Goal: Transaction & Acquisition: Purchase product/service

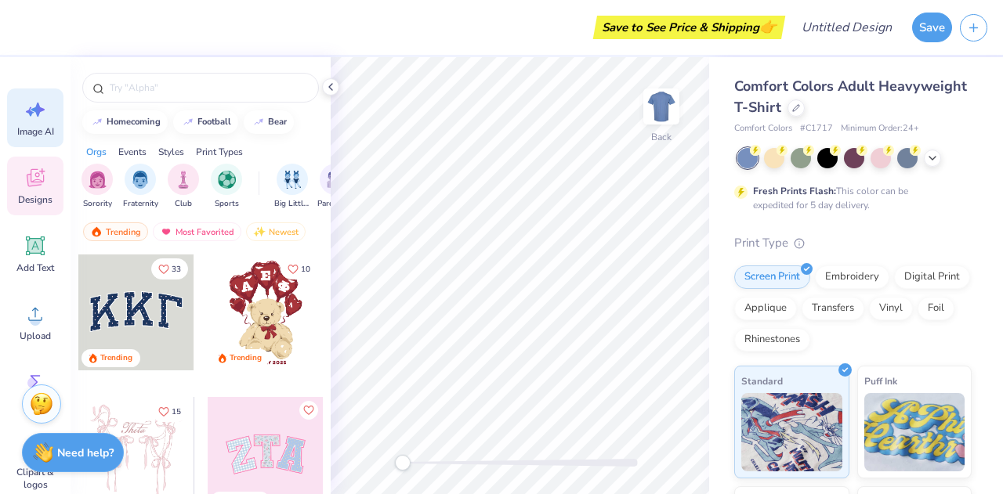
click at [44, 107] on icon at bounding box center [36, 110] width 24 height 24
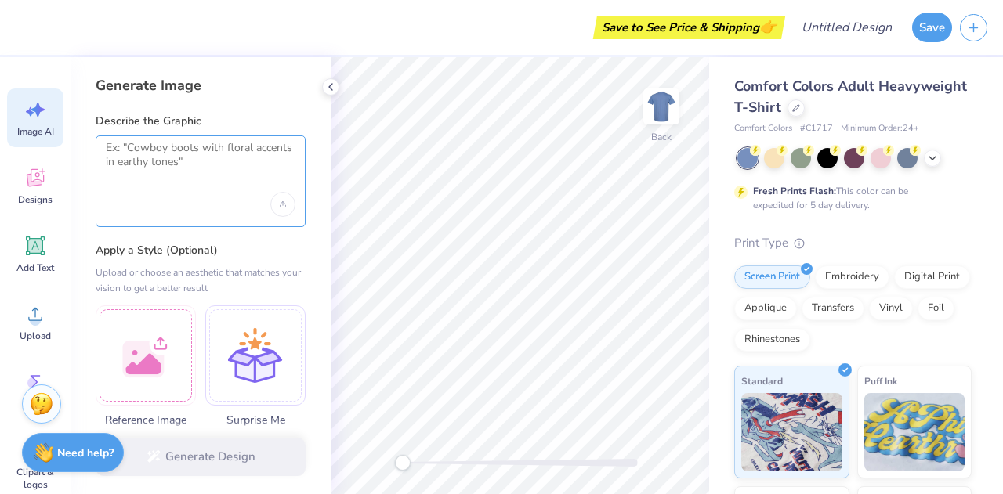
click at [184, 148] on textarea at bounding box center [201, 160] width 190 height 39
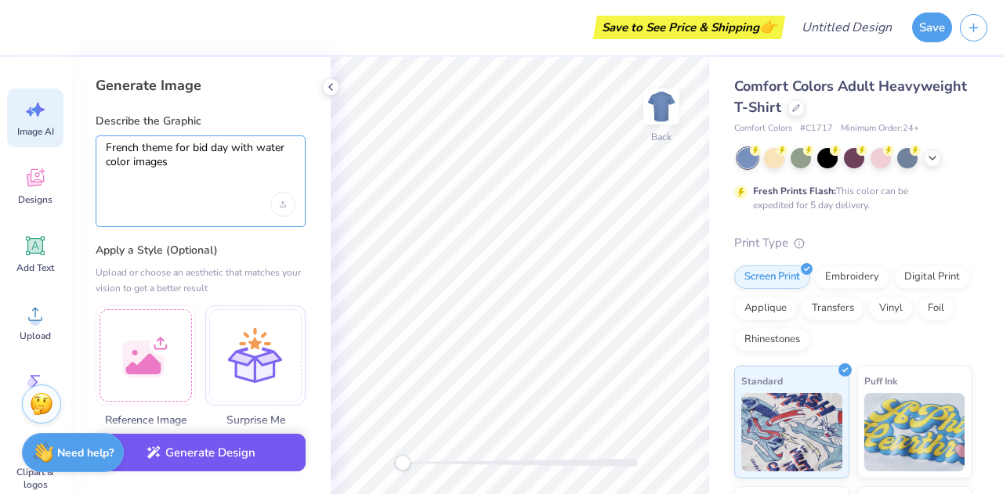
type textarea "French theme for bid day with water color images"
click at [236, 458] on button "Generate Design" at bounding box center [201, 453] width 210 height 38
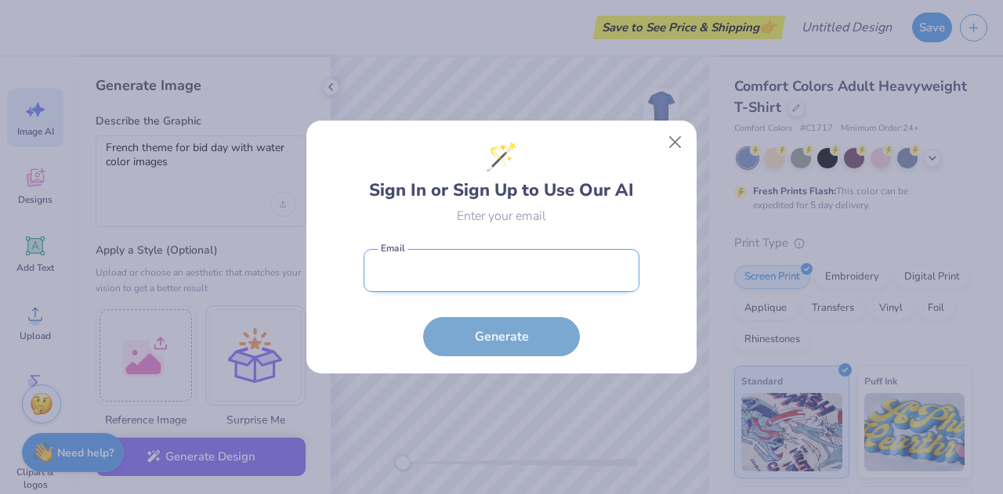
click at [547, 277] on input "email" at bounding box center [502, 270] width 276 height 43
type input "[EMAIL_ADDRESS][DOMAIN_NAME]"
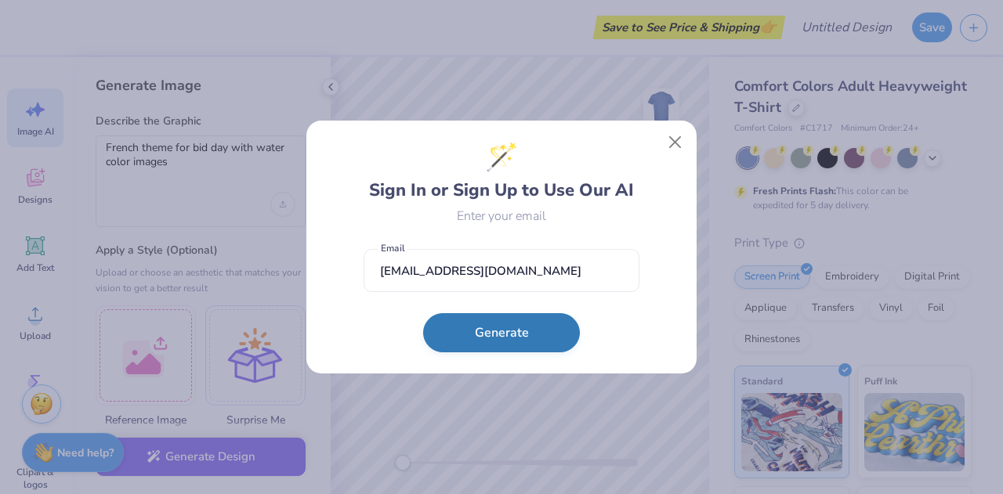
click at [497, 353] on form "[EMAIL_ADDRESS][DOMAIN_NAME] Email Generate" at bounding box center [502, 298] width 276 height 115
click at [495, 339] on button "Generate" at bounding box center [501, 332] width 157 height 39
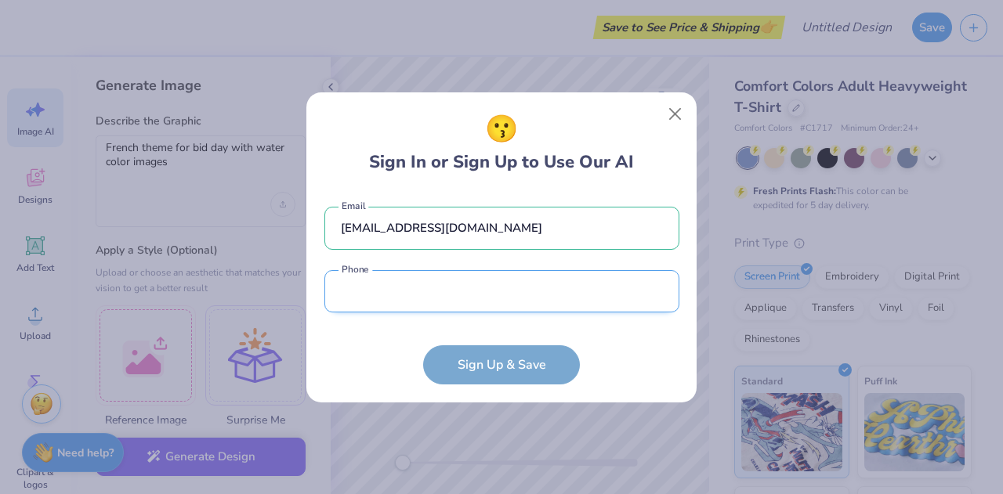
click at [492, 294] on input "tel" at bounding box center [501, 291] width 355 height 43
type input "[PHONE_NUMBER]"
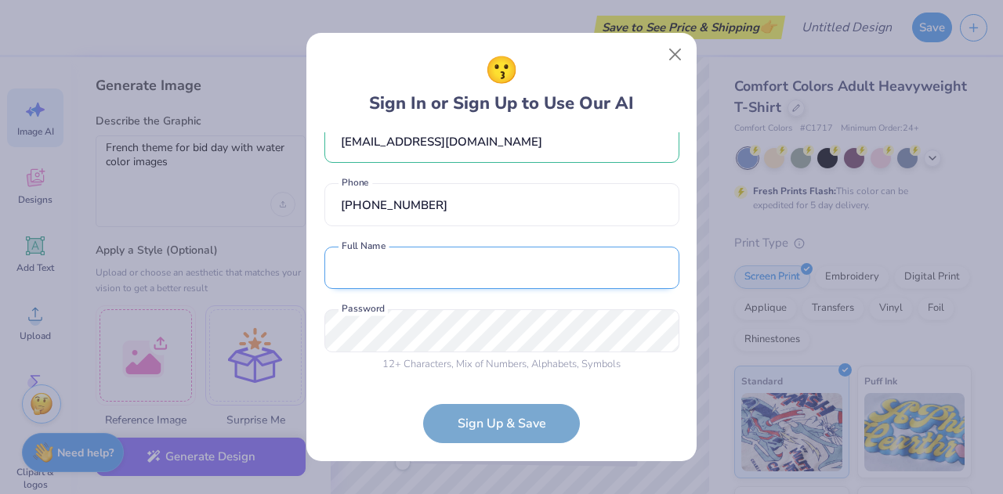
click at [459, 256] on input "text" at bounding box center [501, 268] width 355 height 43
type input "[PERSON_NAME]"
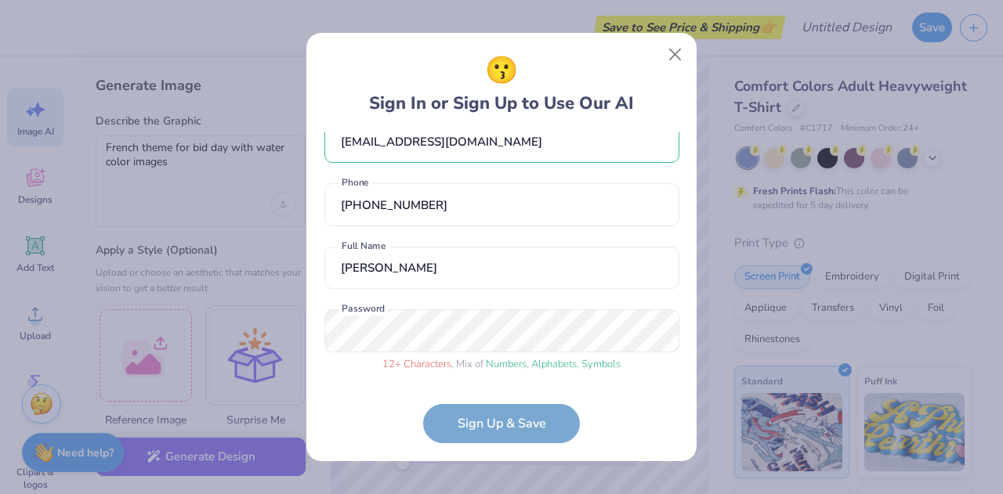
click at [533, 448] on div "😗 Sign In or Sign Up to Use Our AI [EMAIL_ADDRESS][DOMAIN_NAME] Email [PHONE_NU…" at bounding box center [501, 247] width 390 height 429
click at [512, 427] on form "[EMAIL_ADDRESS][DOMAIN_NAME] Email [PHONE_NUMBER] Phone [PERSON_NAME] Full Name…" at bounding box center [501, 288] width 355 height 312
click at [160, 363] on div "😗 Sign In or Sign Up to Use Our AI [EMAIL_ADDRESS][DOMAIN_NAME] Email [PHONE_NU…" at bounding box center [501, 247] width 1003 height 494
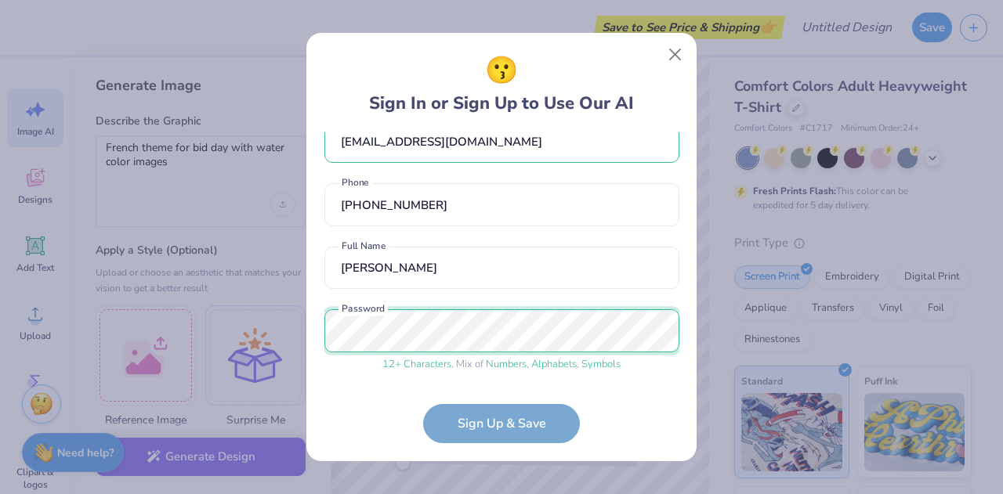
scroll to position [87, 0]
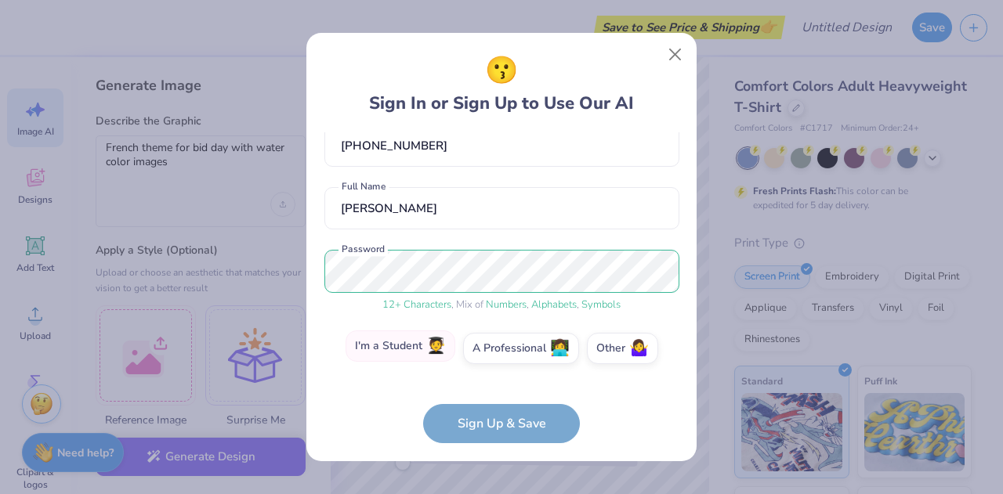
click at [411, 360] on label "I'm a Student 🧑‍🎓" at bounding box center [400, 346] width 110 height 31
click at [497, 435] on input "I'm a Student 🧑‍🎓" at bounding box center [502, 440] width 10 height 10
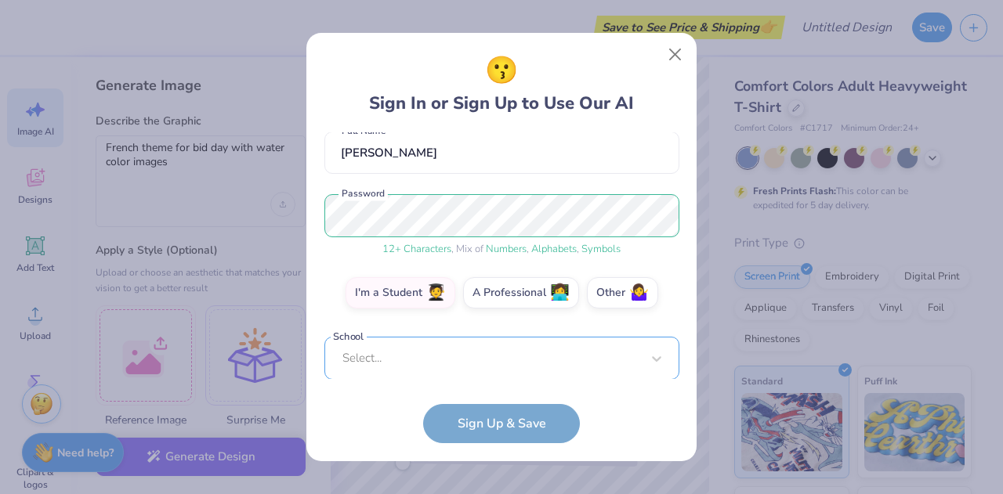
scroll to position [385, 0]
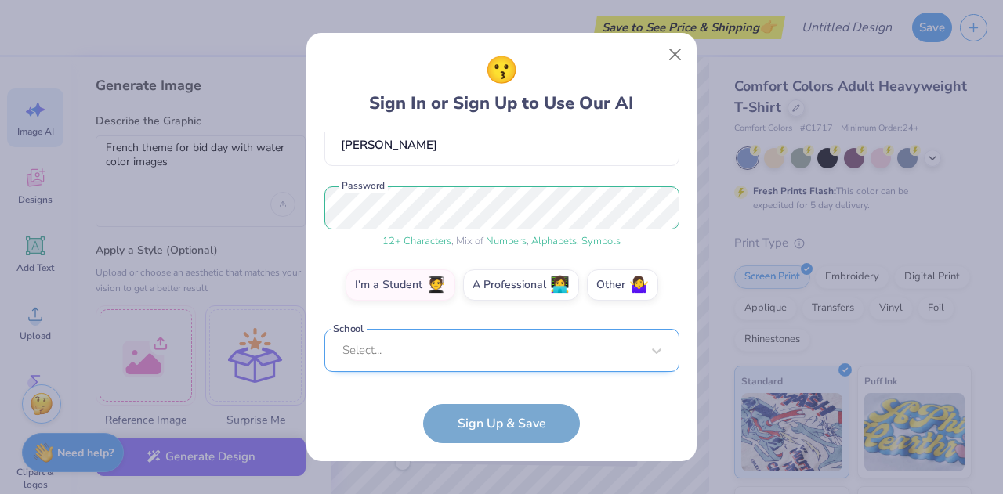
click at [485, 372] on div "Select..." at bounding box center [501, 350] width 355 height 43
click at [497, 142] on div "[EMAIL_ADDRESS][DOMAIN_NAME] Email [PHONE_NUMBER] Phone [PERSON_NAME] Full Name…" at bounding box center [501, 256] width 355 height 248
click at [478, 352] on div "Select..." at bounding box center [501, 350] width 355 height 43
click at [657, 48] on div "😗 Sign In or Sign Up to Use Our AI [EMAIL_ADDRESS][DOMAIN_NAME] Email [PHONE_NU…" at bounding box center [501, 247] width 390 height 429
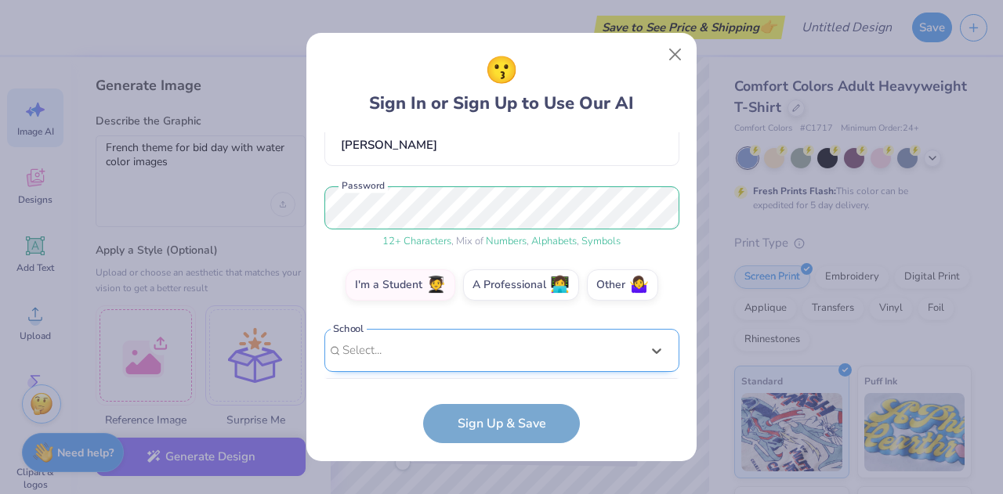
click at [503, 362] on div "option focused, 9 of 75. 75 results available. Use Up and Down to choose option…" at bounding box center [501, 472] width 355 height 286
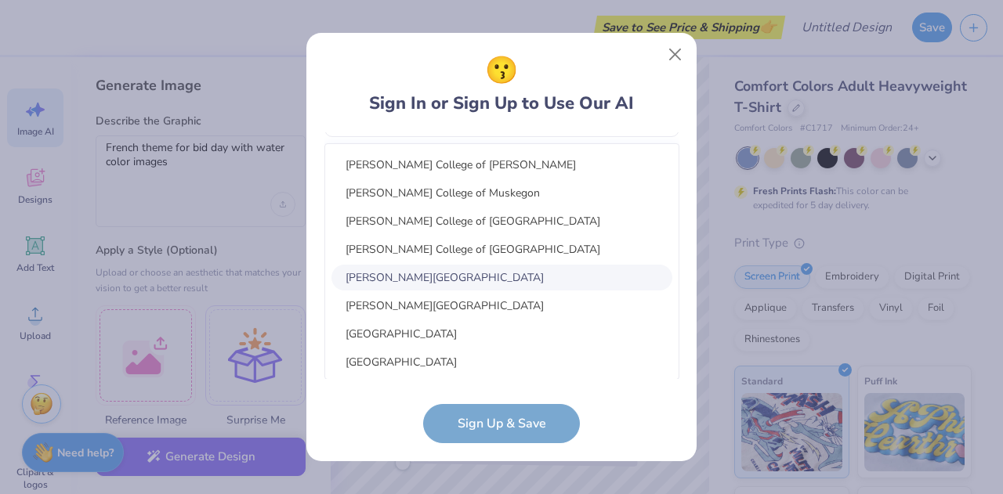
scroll to position [2754, 0]
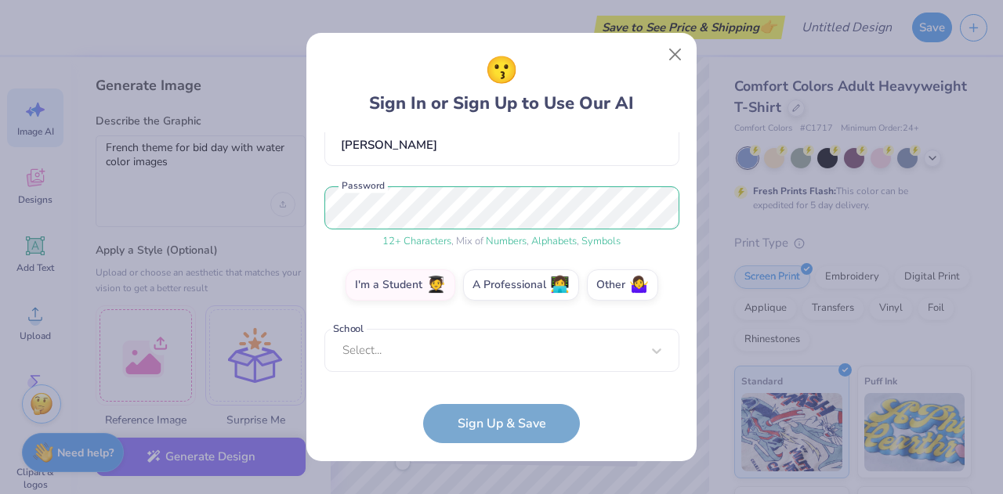
click at [556, 410] on form "averydaniels10@gmail.com Email (267) 990-3106 Phone Avery Daniels Full Name 12 …" at bounding box center [501, 288] width 355 height 312
click at [524, 418] on form "averydaniels10@gmail.com Email (267) 990-3106 Phone Avery Daniels Full Name 12 …" at bounding box center [501, 288] width 355 height 312
click at [500, 408] on form "averydaniels10@gmail.com Email (267) 990-3106 Phone Avery Daniels Full Name 12 …" at bounding box center [501, 288] width 355 height 312
click at [475, 341] on div "Select..." at bounding box center [501, 350] width 355 height 43
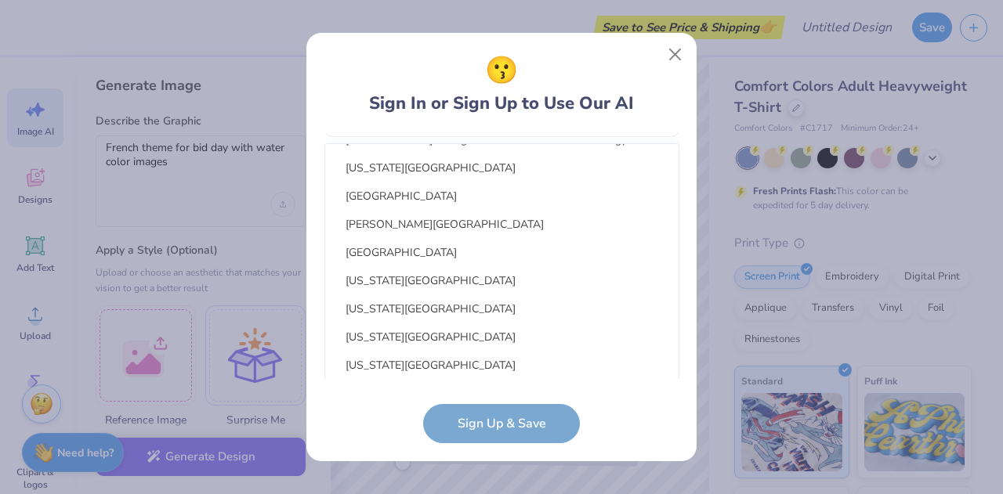
scroll to position [53079, 0]
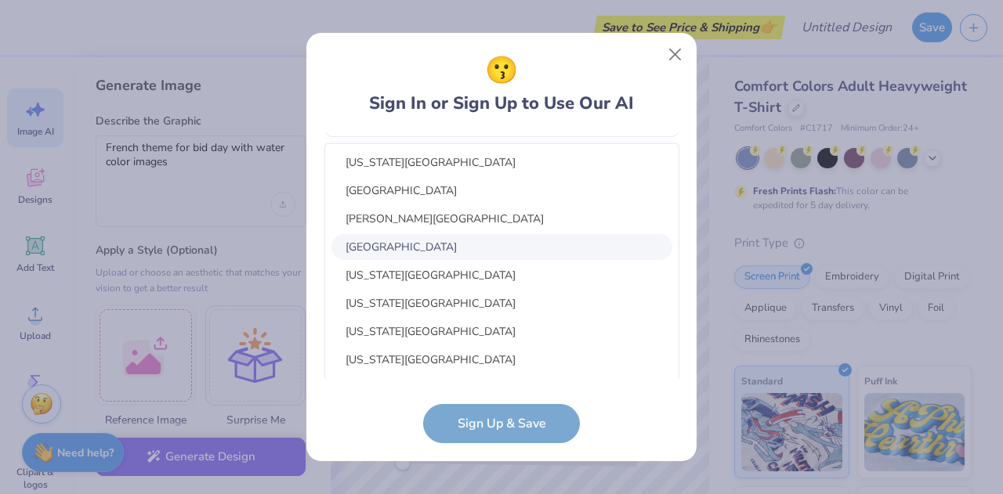
click at [562, 254] on div "Villanova University" at bounding box center [501, 247] width 341 height 26
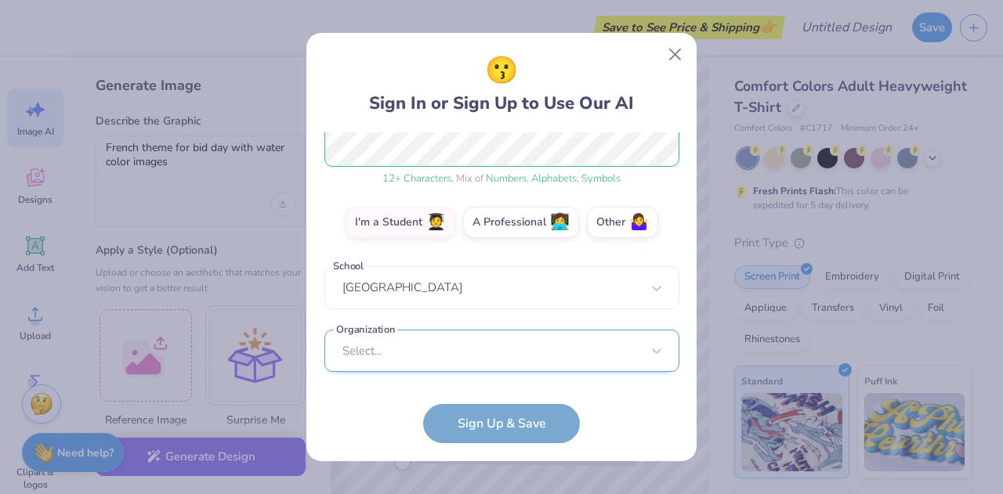
scroll to position [205, 0]
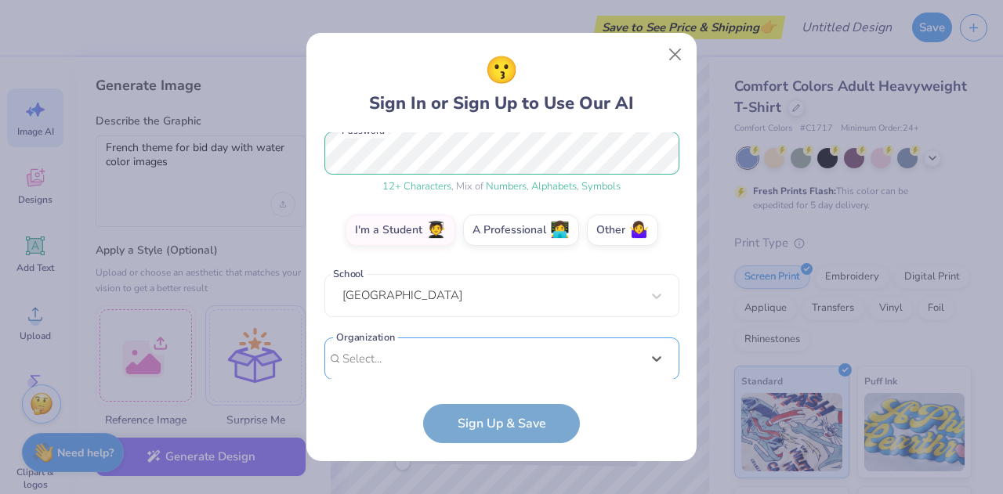
click at [502, 371] on div "averydaniels10@gmail.com Email (267) 990-3106 Phone Avery Daniels Full Name 12 …" at bounding box center [501, 256] width 355 height 248
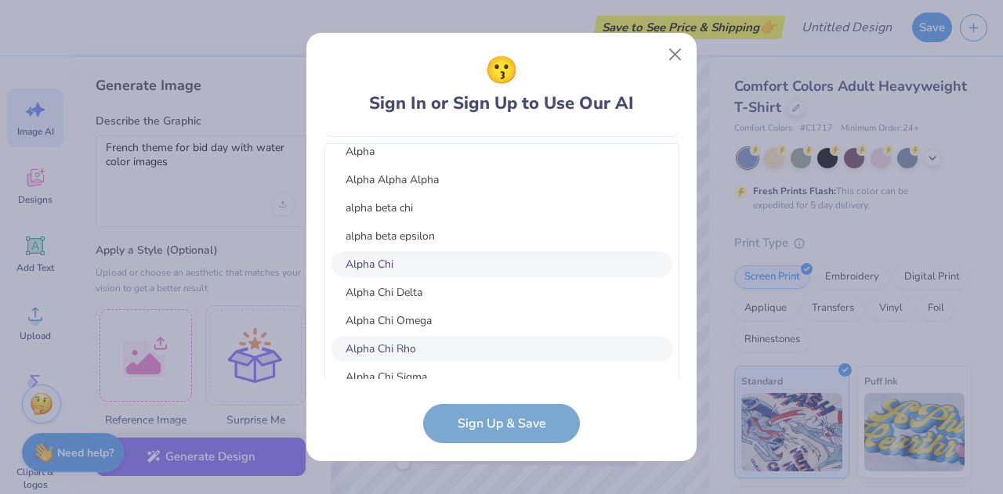
scroll to position [7176, 0]
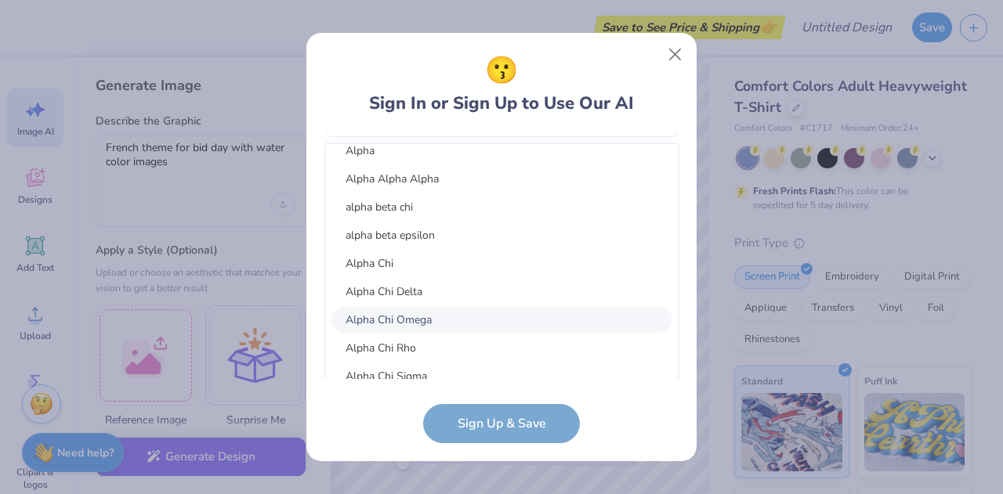
click at [536, 324] on div "Alpha Chi Omega" at bounding box center [501, 320] width 341 height 26
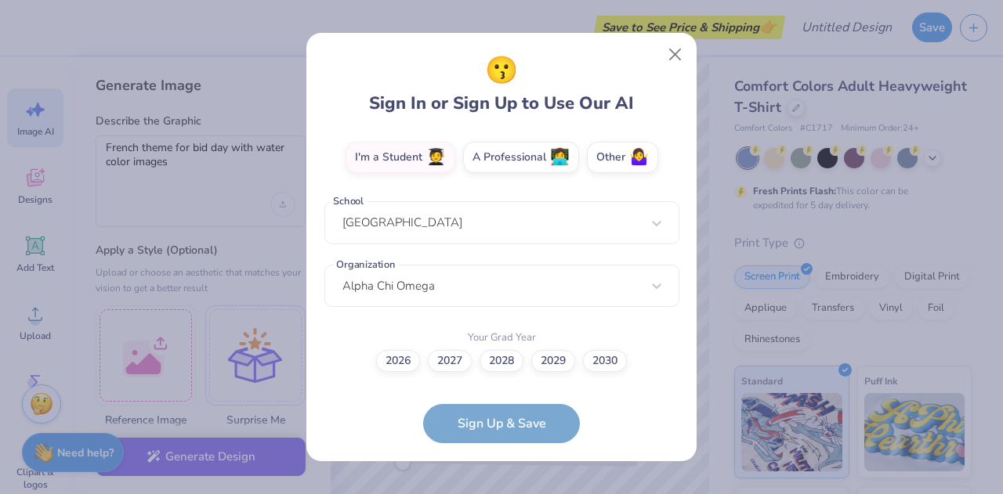
scroll to position [277, 0]
click at [507, 365] on label "2028" at bounding box center [501, 360] width 44 height 22
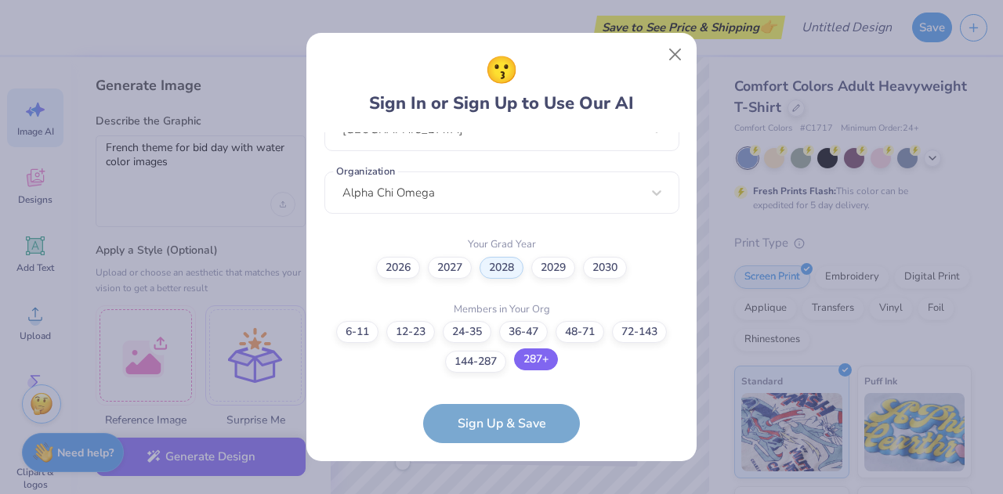
click at [534, 364] on label "287+" at bounding box center [536, 360] width 44 height 22
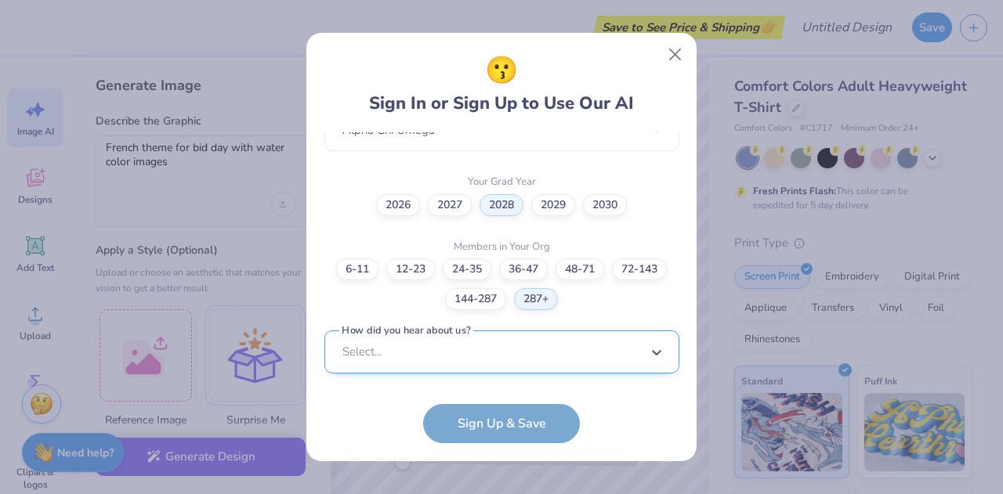
scroll to position [669, 0]
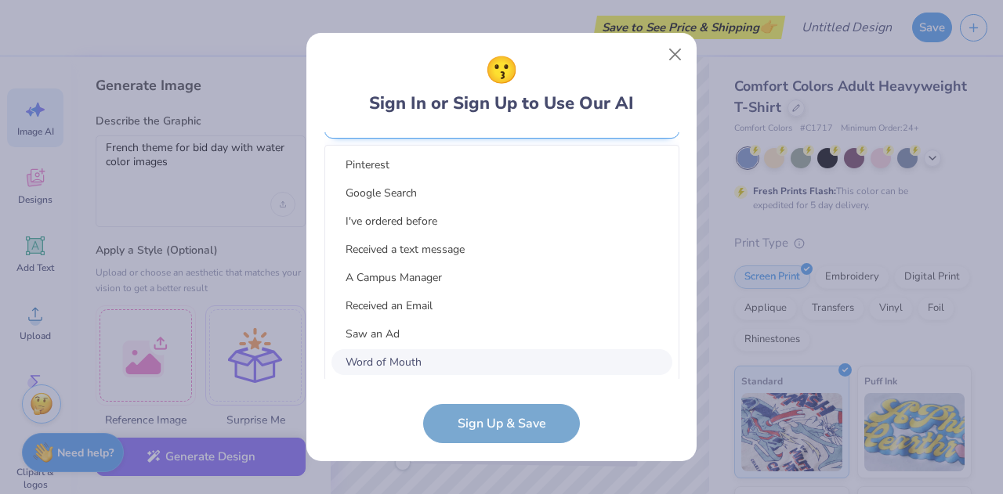
click at [514, 337] on div "option Word of Mouth focused, 8 of 15. 15 results available. Use Up and Down to…" at bounding box center [501, 239] width 355 height 286
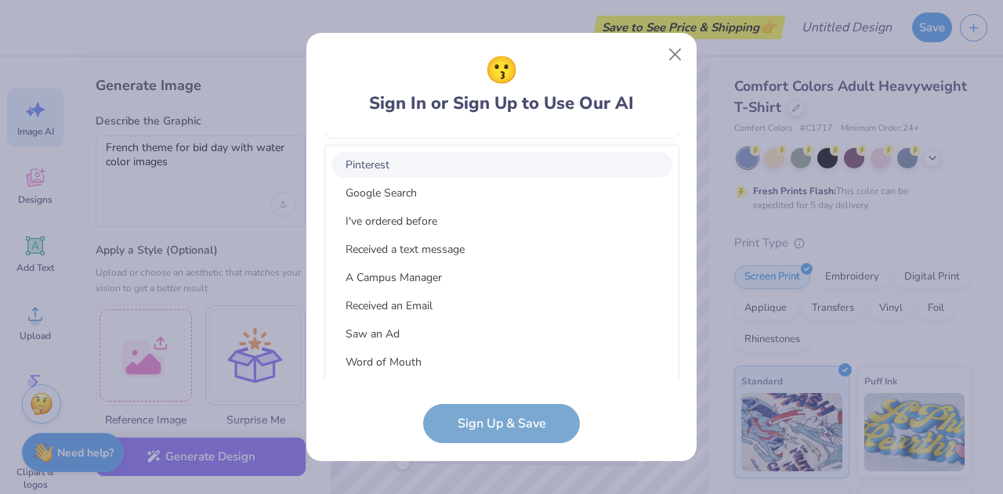
click at [449, 168] on div "Pinterest" at bounding box center [501, 165] width 341 height 26
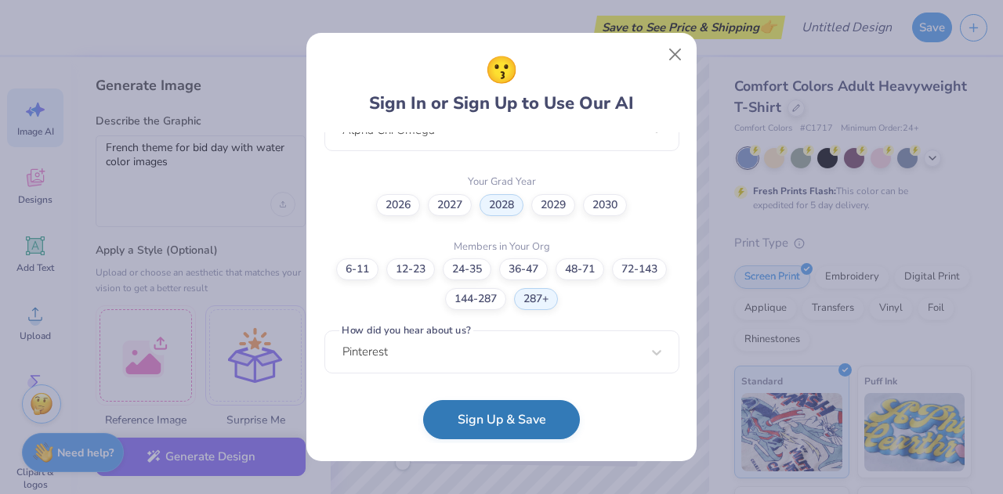
click at [525, 433] on button "Sign Up & Save" at bounding box center [501, 419] width 157 height 39
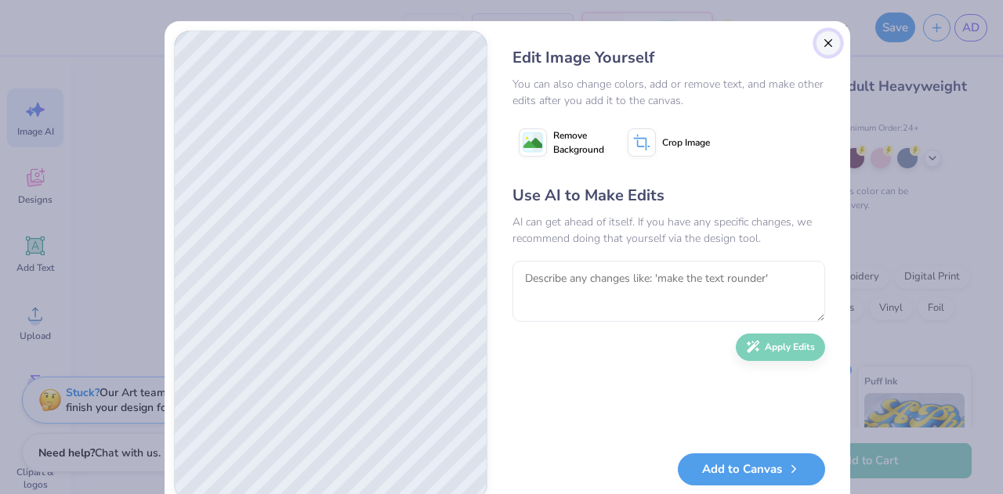
click at [822, 51] on button "Close" at bounding box center [828, 43] width 25 height 25
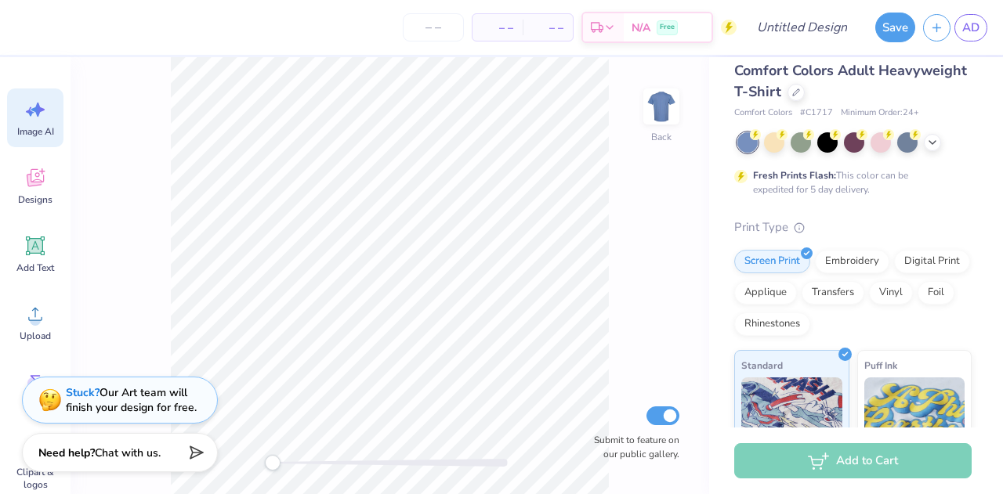
click at [1002, 180] on div "Comfort Colors Adult Heavyweight T-Shirt Comfort Colors # C1717 Minimum Order: …" at bounding box center [856, 242] width 294 height 371
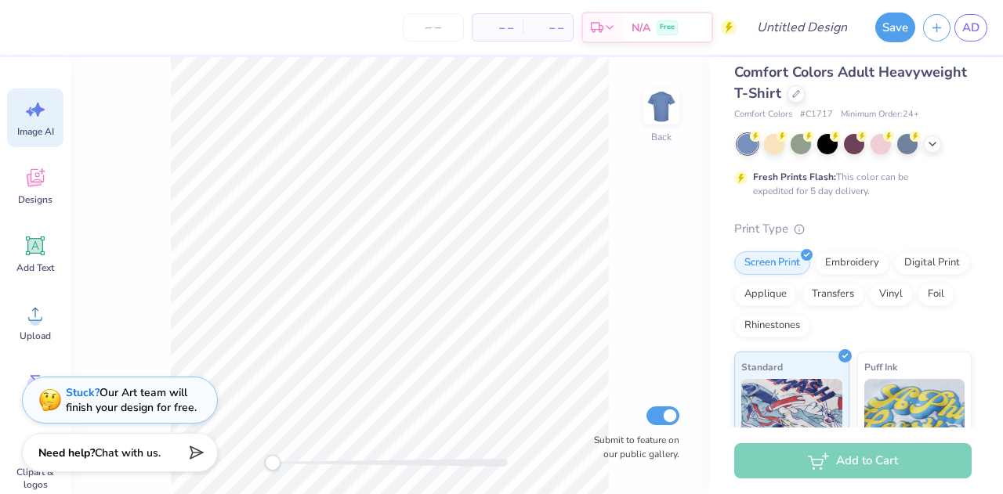
click at [906, 208] on div "Comfort Colors Adult Heavyweight T-Shirt Comfort Colors # C1717 Minimum Order: …" at bounding box center [852, 384] width 237 height 644
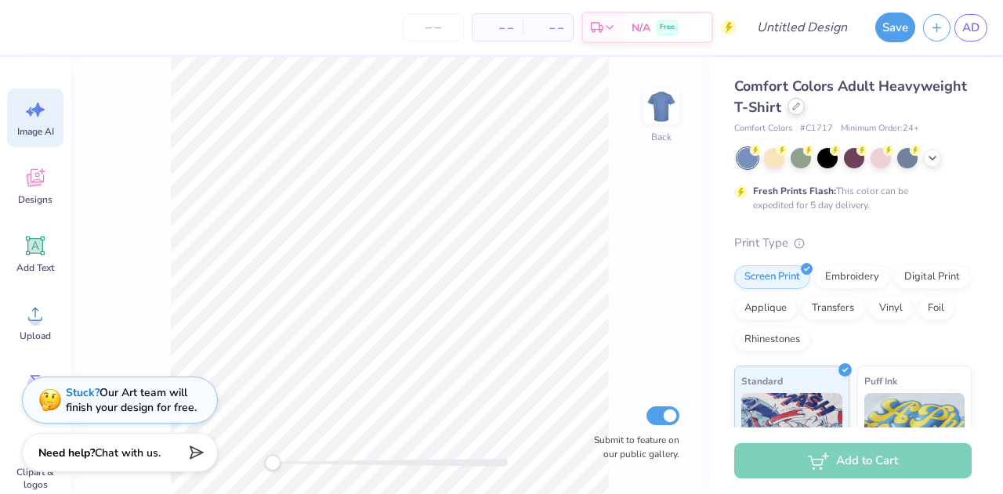
click at [805, 112] on div at bounding box center [795, 106] width 17 height 17
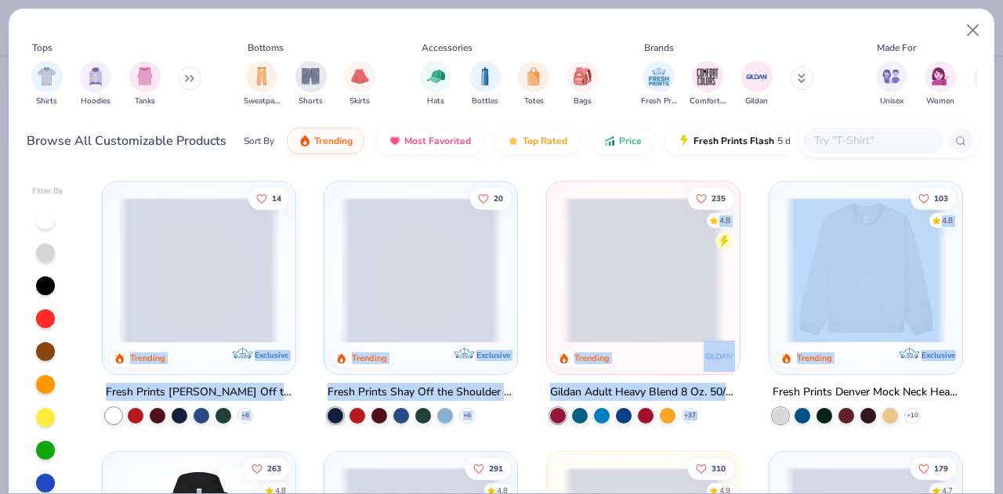
drag, startPoint x: 964, startPoint y: 226, endPoint x: 946, endPoint y: 356, distance: 131.2
click at [946, 356] on div "14 Trending Exclusive Fresh Prints Chloe Off the Shoulder Top + 6 20 Trending E…" at bounding box center [532, 371] width 890 height 396
click at [182, 77] on button at bounding box center [190, 79] width 24 height 24
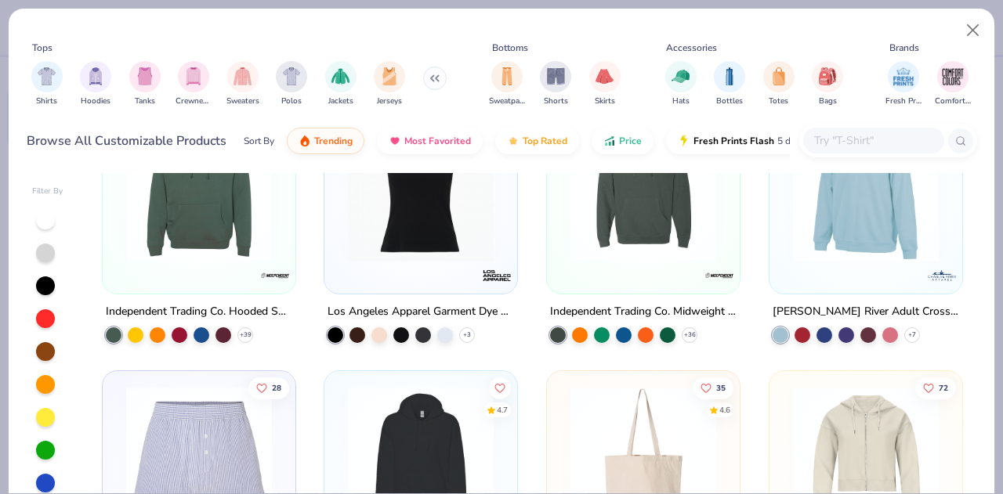
scroll to position [4075, 0]
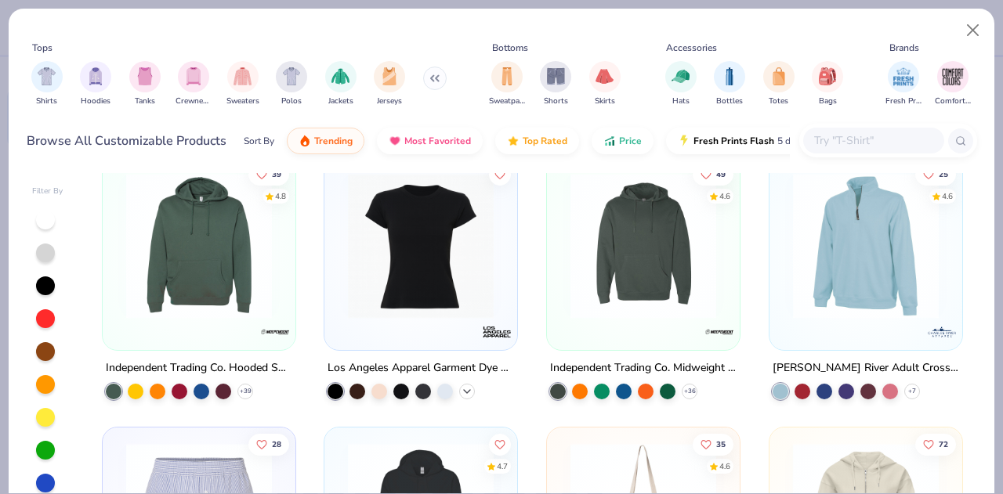
click at [466, 388] on icon at bounding box center [467, 391] width 13 height 13
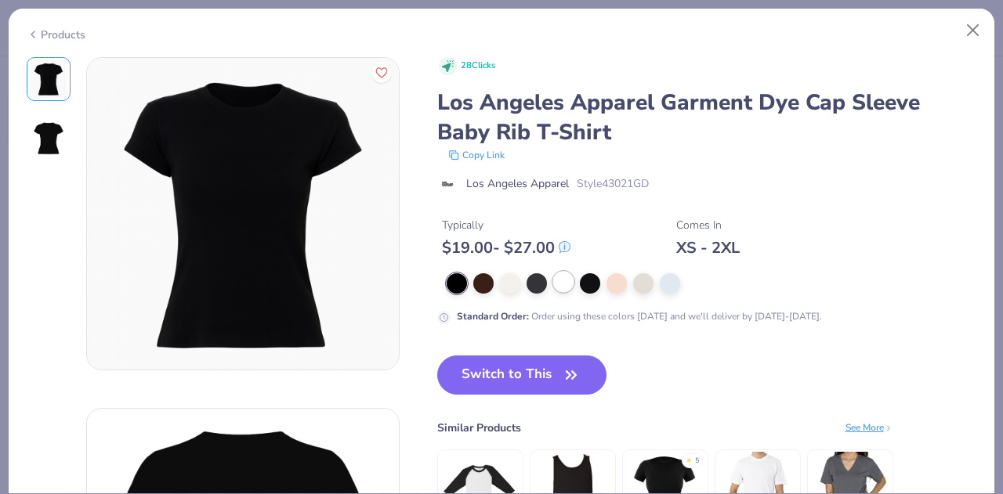
click at [562, 283] on div at bounding box center [563, 282] width 20 height 20
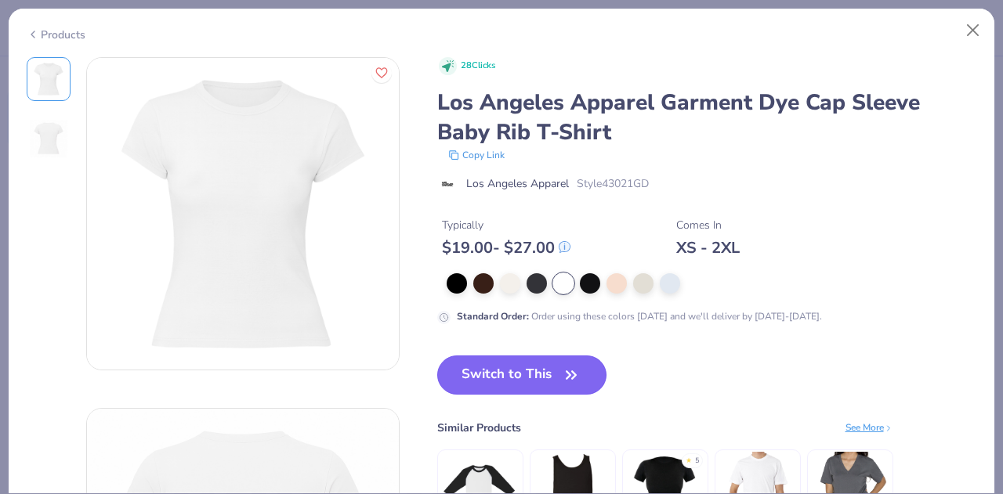
click at [522, 374] on button "Switch to This" at bounding box center [522, 375] width 170 height 39
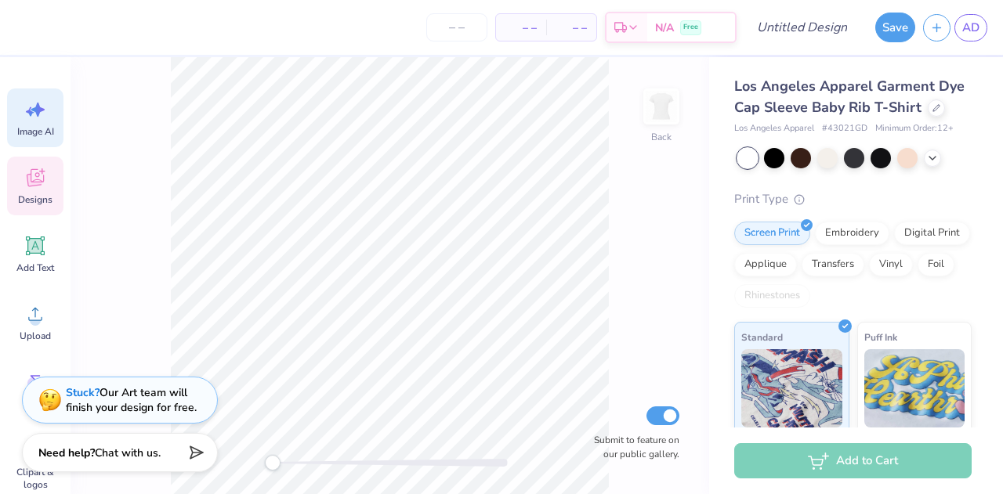
click at [47, 179] on div "Designs" at bounding box center [35, 186] width 56 height 59
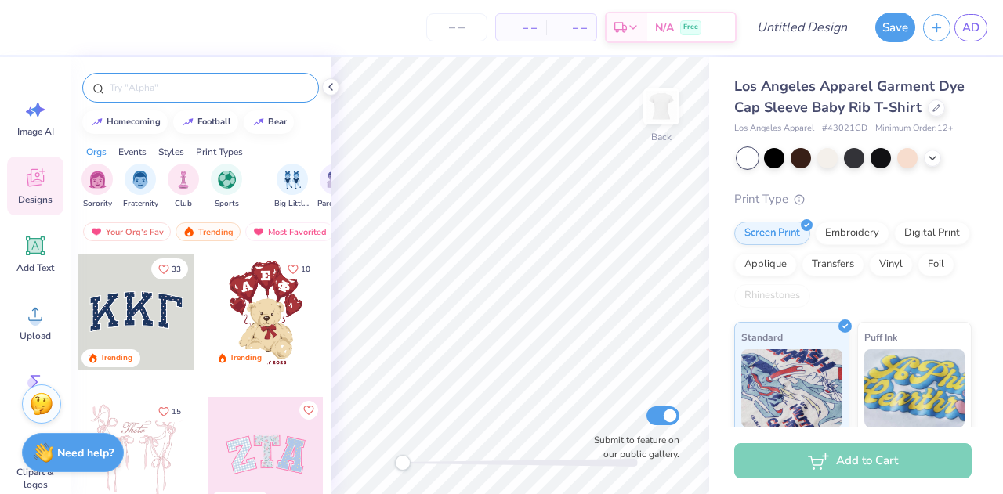
click at [179, 91] on input "text" at bounding box center [208, 88] width 201 height 16
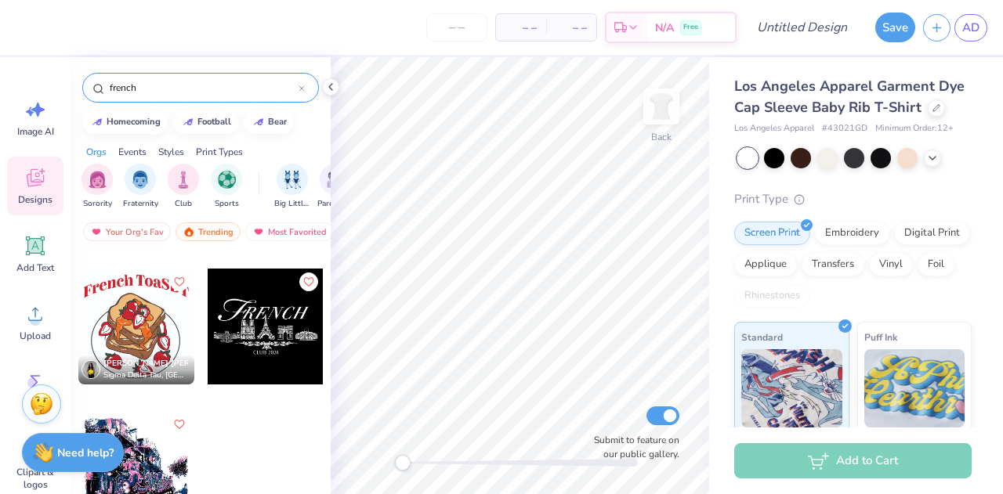
scroll to position [152, 0]
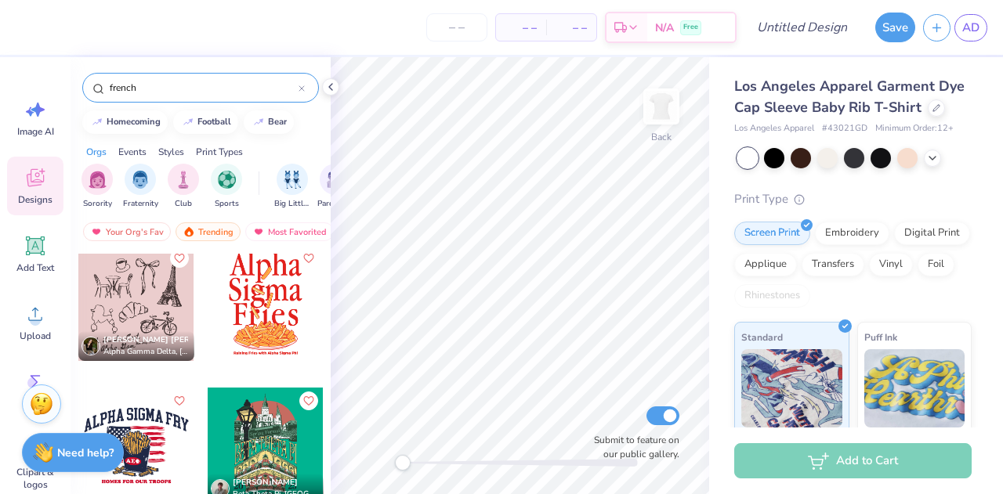
type input "french"
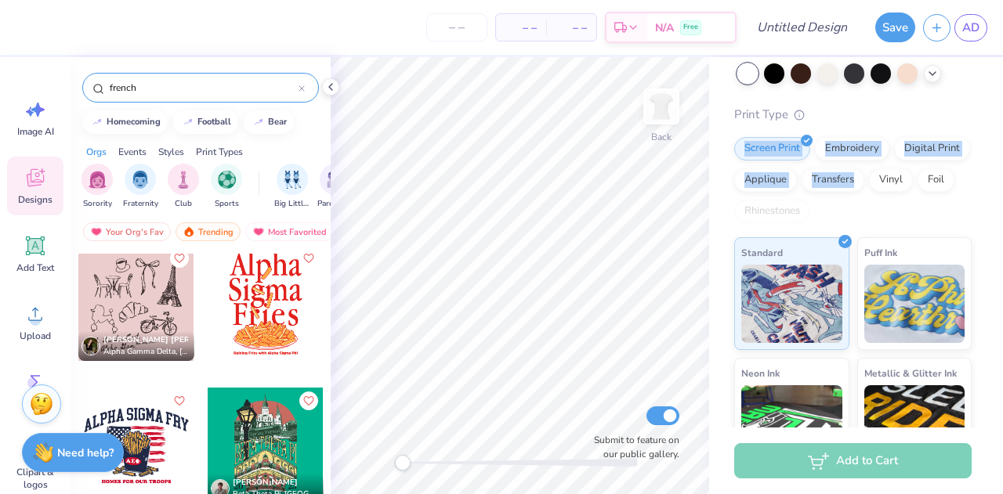
drag, startPoint x: 1002, startPoint y: 198, endPoint x: 943, endPoint y: 234, distance: 68.9
click at [943, 234] on div "Los Angeles Apparel Garment Dye Cap Sleeve Baby Rib T-Shirt Los Angeles Apparel…" at bounding box center [856, 242] width 294 height 371
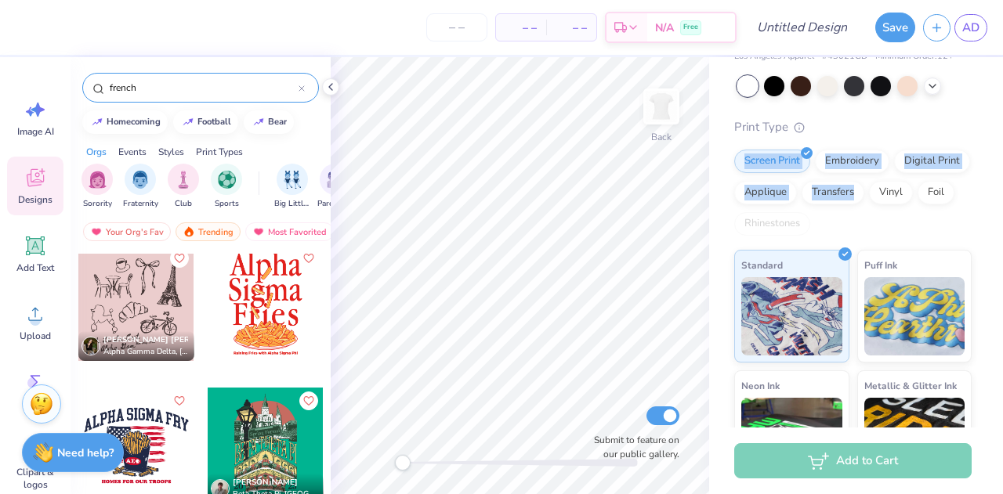
scroll to position [414, 0]
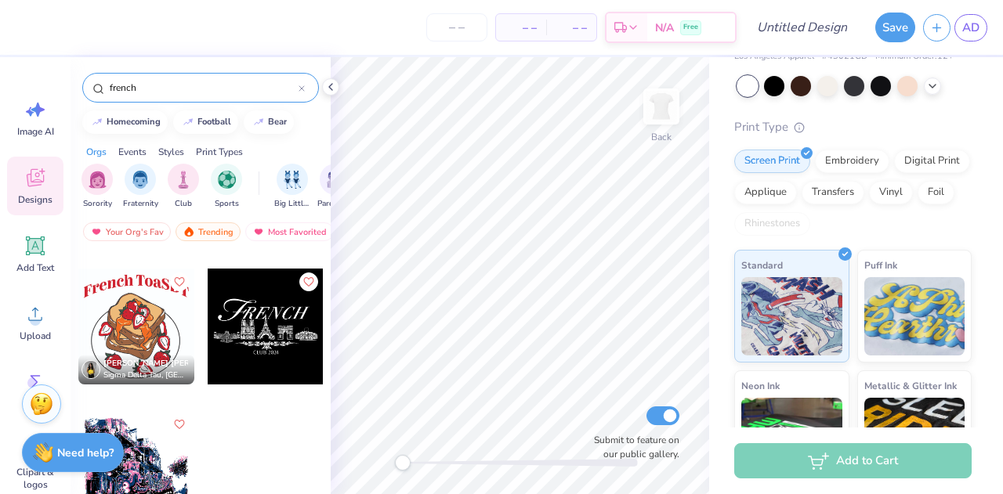
click at [126, 473] on div at bounding box center [136, 469] width 116 height 116
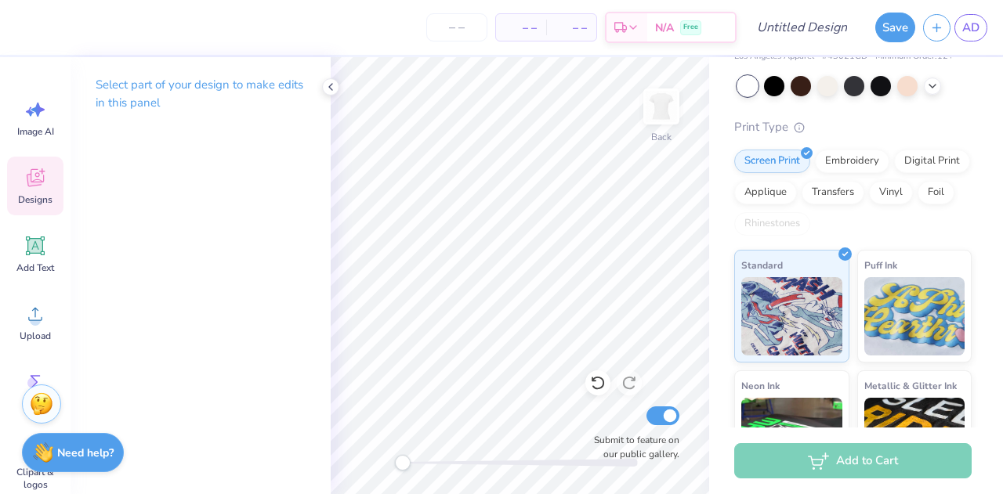
click at [28, 195] on span "Designs" at bounding box center [35, 200] width 34 height 13
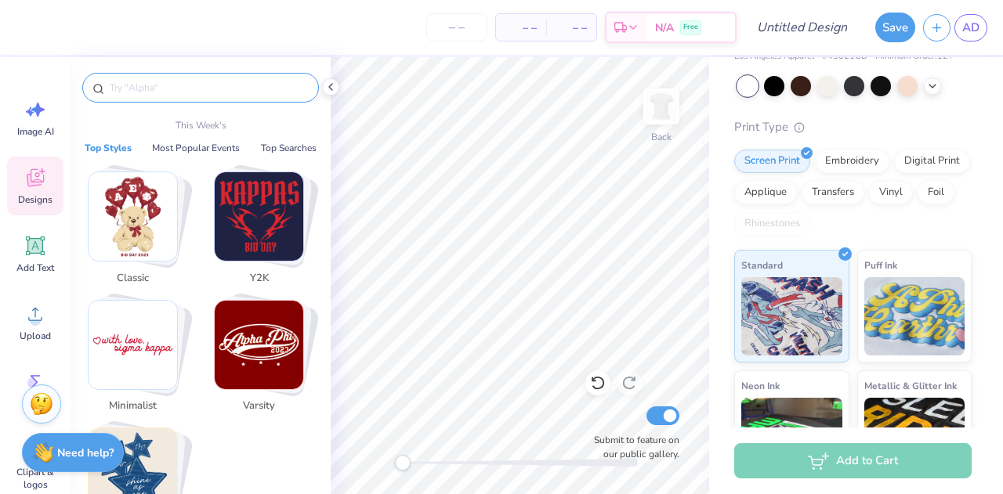
click at [204, 92] on input "text" at bounding box center [208, 88] width 201 height 16
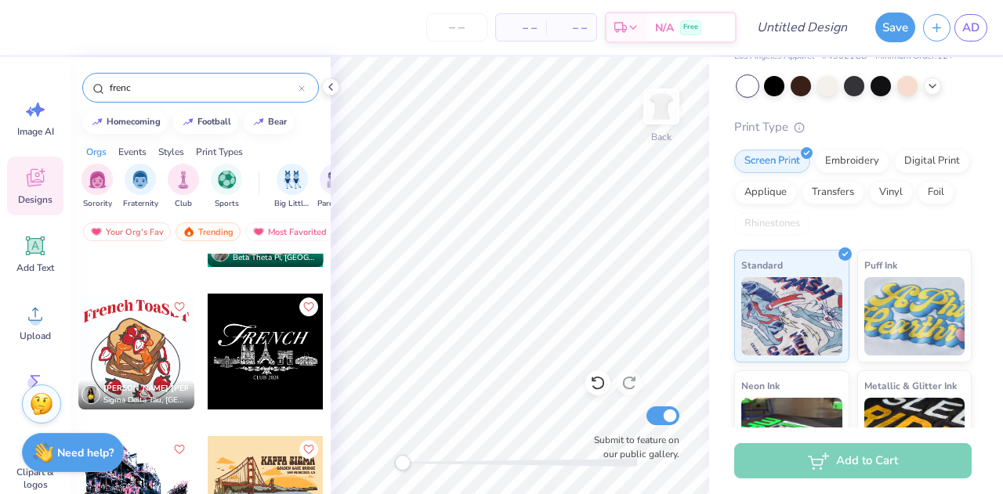
scroll to position [380, 0]
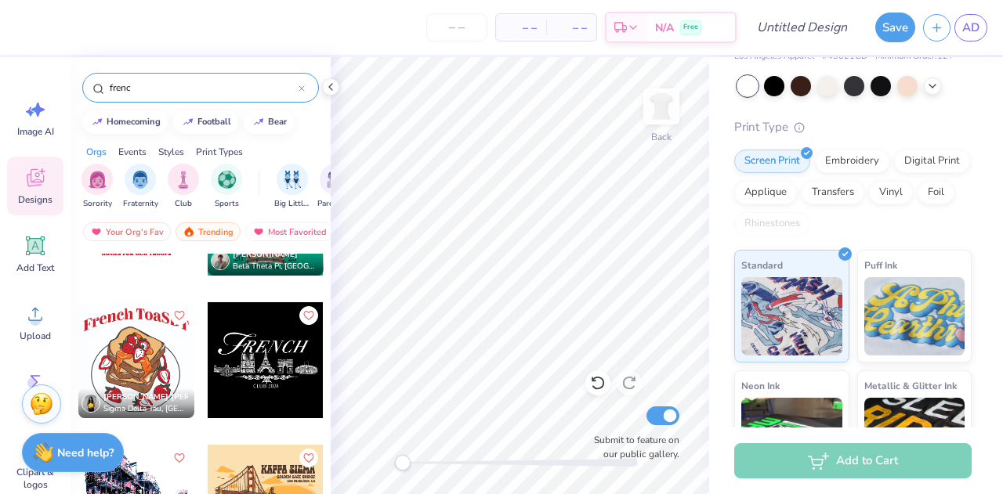
type input "frenc"
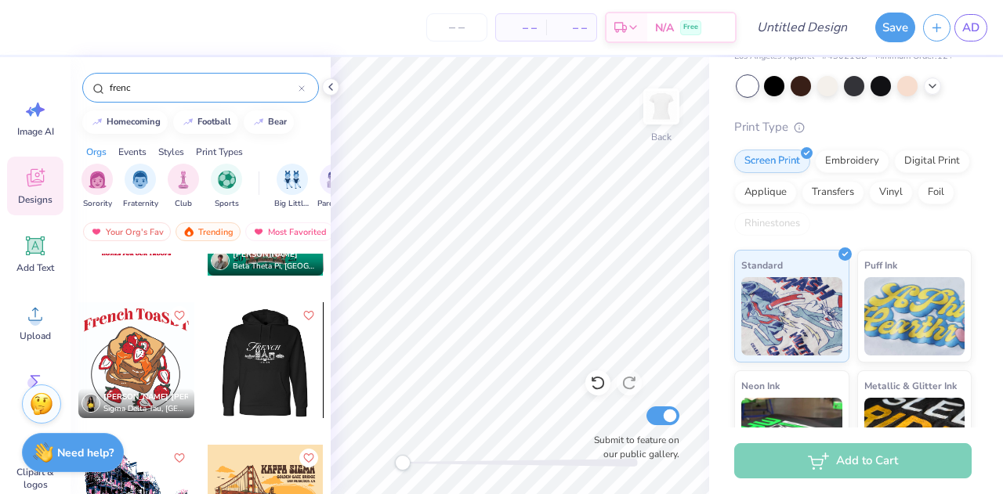
click at [208, 368] on div at bounding box center [150, 360] width 116 height 116
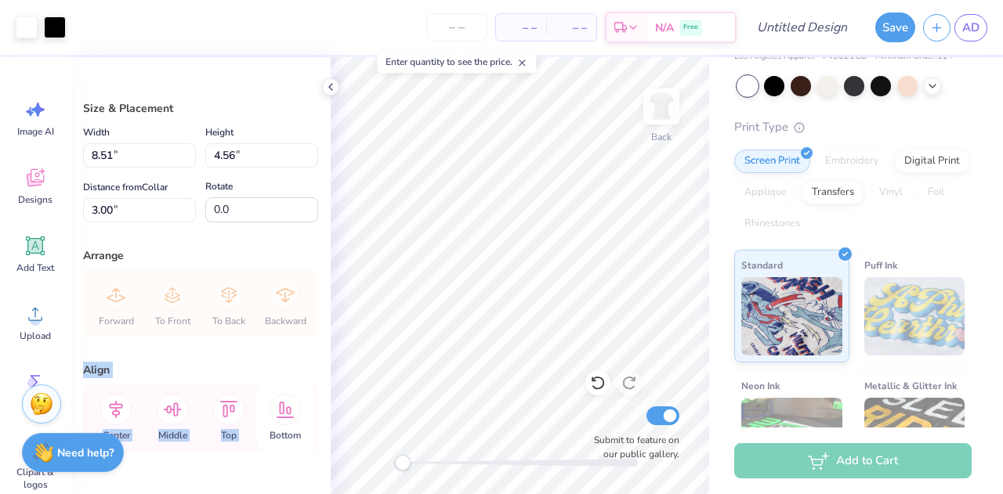
drag, startPoint x: 317, startPoint y: 267, endPoint x: 307, endPoint y: 400, distance: 133.5
click at [307, 400] on div "Size & Placement Width 8.51 8.51 " Height 4.56 4.56 " Distance from Collar 3.00…" at bounding box center [201, 275] width 260 height 437
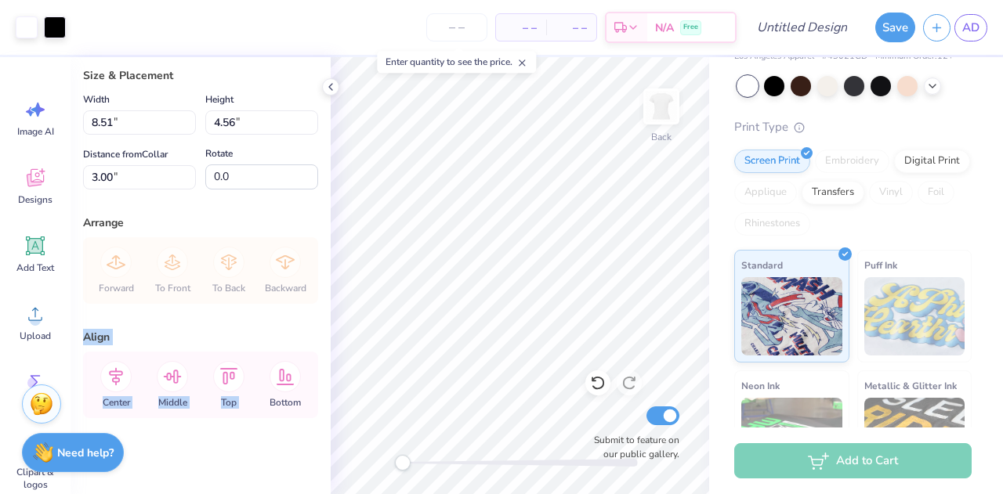
scroll to position [42, 0]
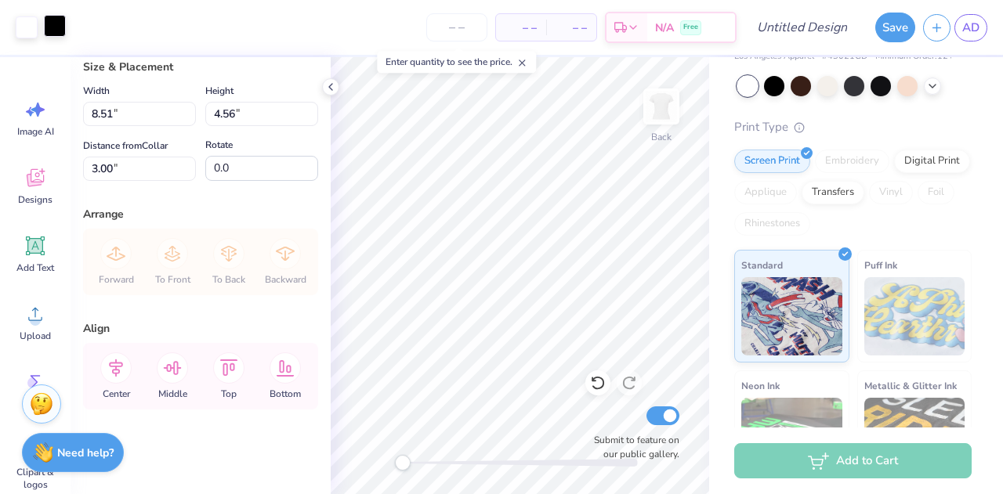
click at [56, 23] on div at bounding box center [55, 26] width 22 height 22
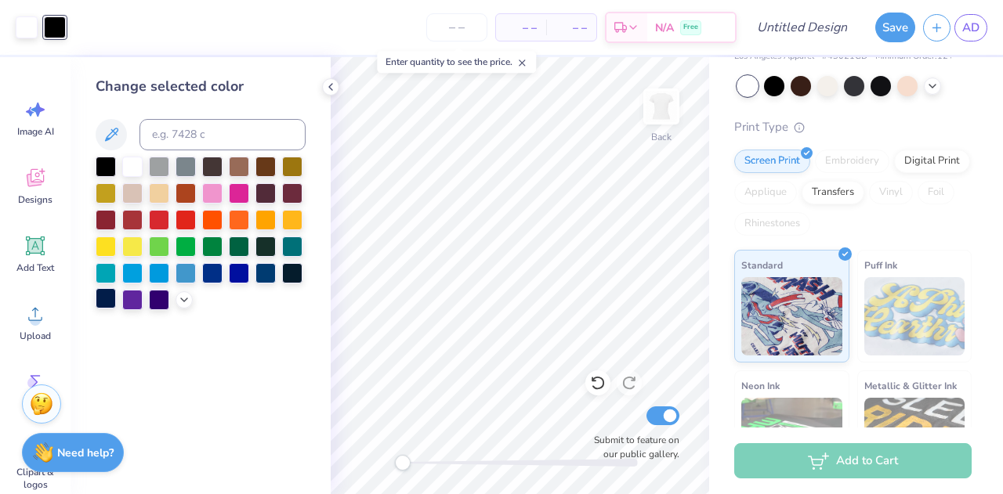
click at [107, 302] on div at bounding box center [106, 298] width 20 height 20
click at [114, 291] on div at bounding box center [106, 298] width 20 height 20
click at [100, 302] on div at bounding box center [106, 298] width 20 height 20
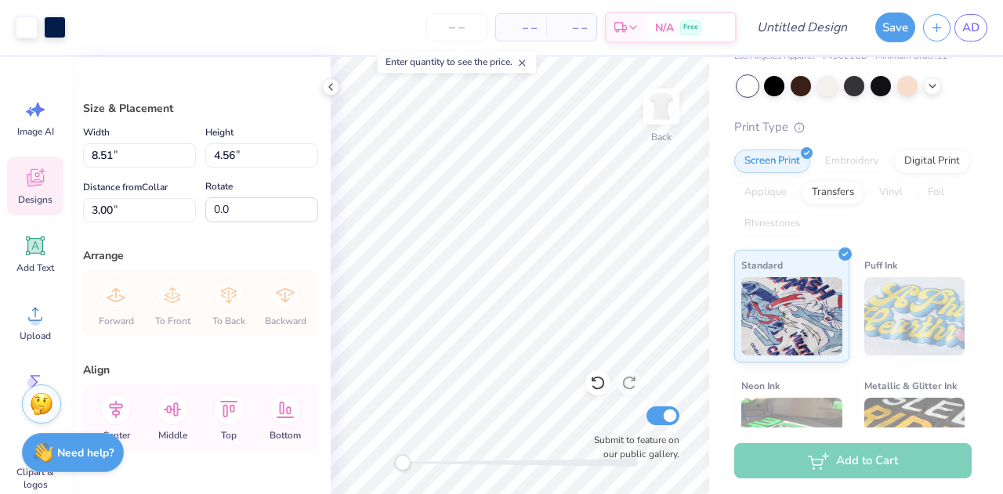
click at [36, 180] on icon at bounding box center [36, 178] width 24 height 24
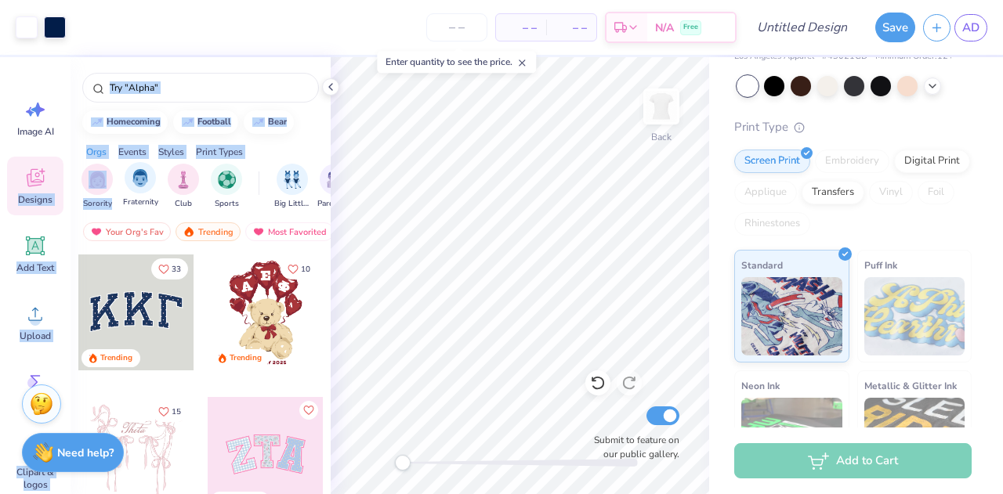
drag, startPoint x: 36, startPoint y: 180, endPoint x: 135, endPoint y: 203, distance: 101.3
click at [135, 203] on div "Art colors – – Per Item – – Total Est. Delivery N/A Free Design Title Save AD I…" at bounding box center [501, 247] width 1003 height 494
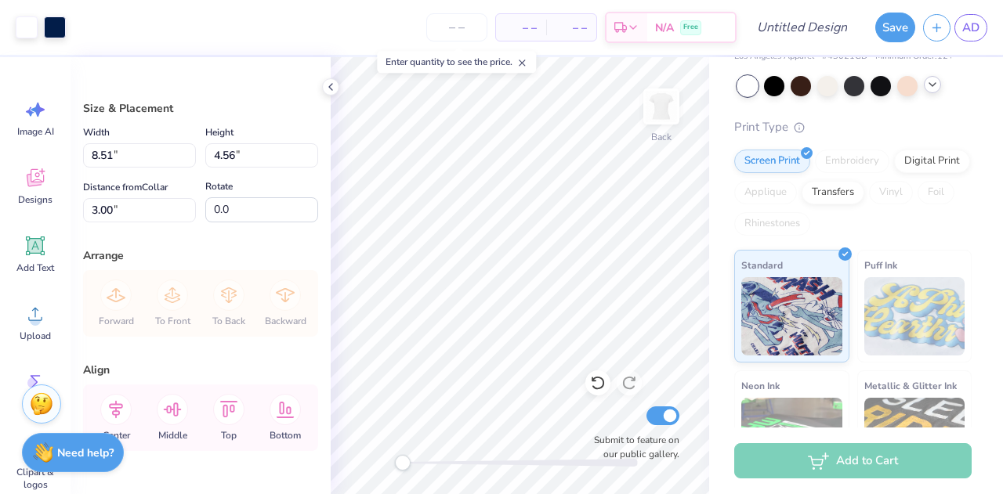
click at [930, 91] on icon at bounding box center [932, 84] width 13 height 13
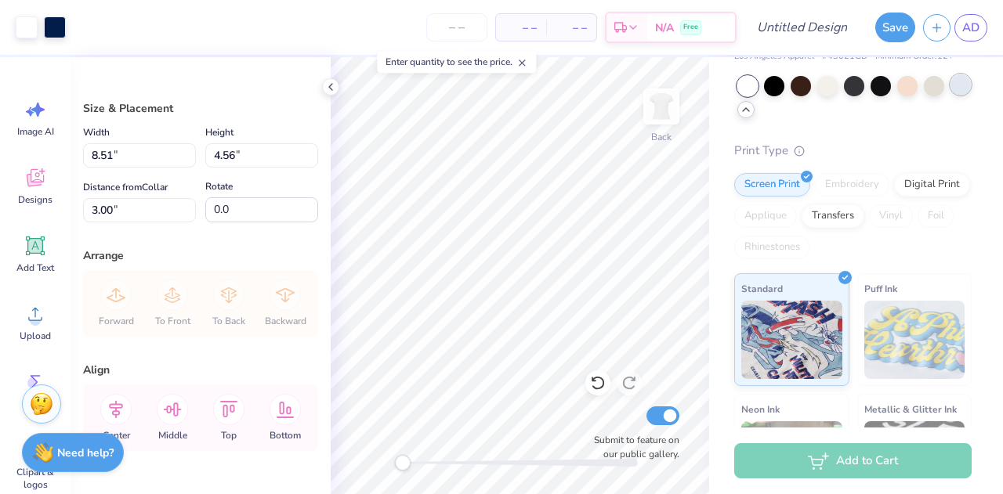
click at [950, 95] on div at bounding box center [960, 84] width 20 height 20
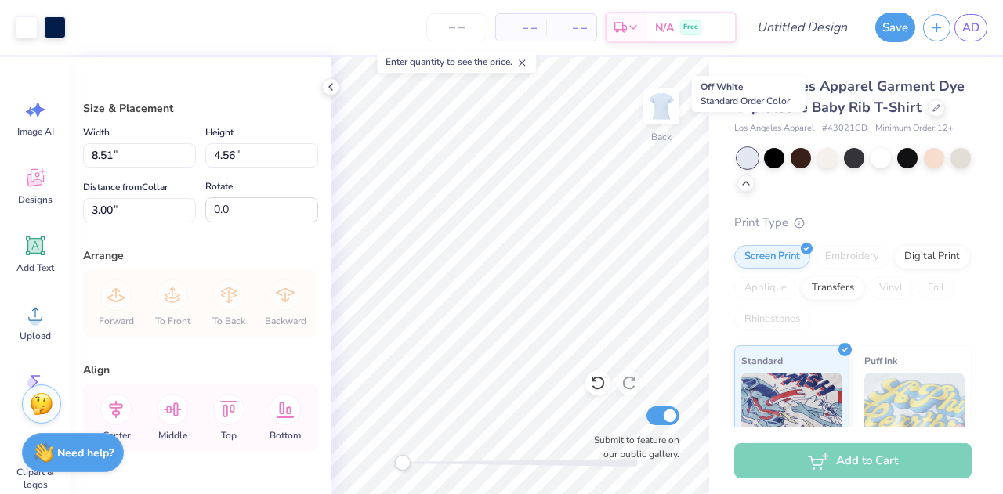
scroll to position [72, 0]
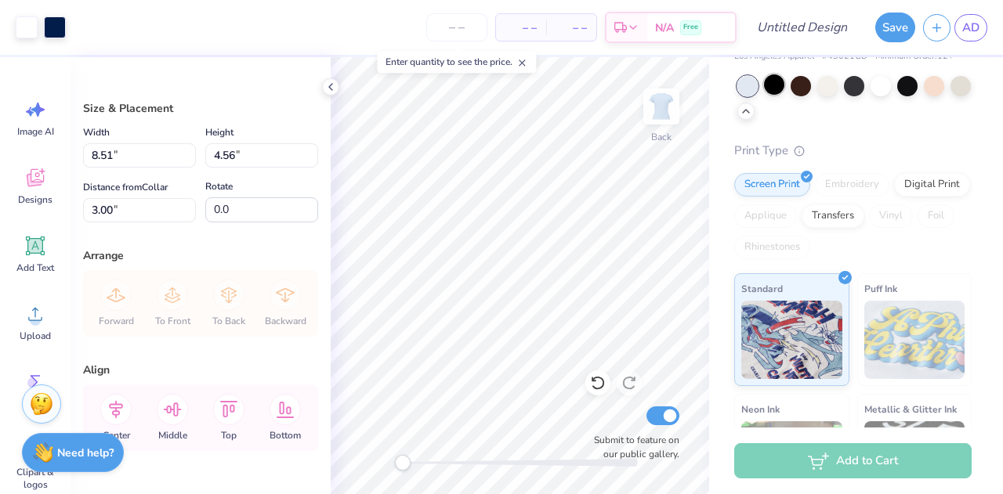
click at [771, 95] on div at bounding box center [774, 84] width 20 height 20
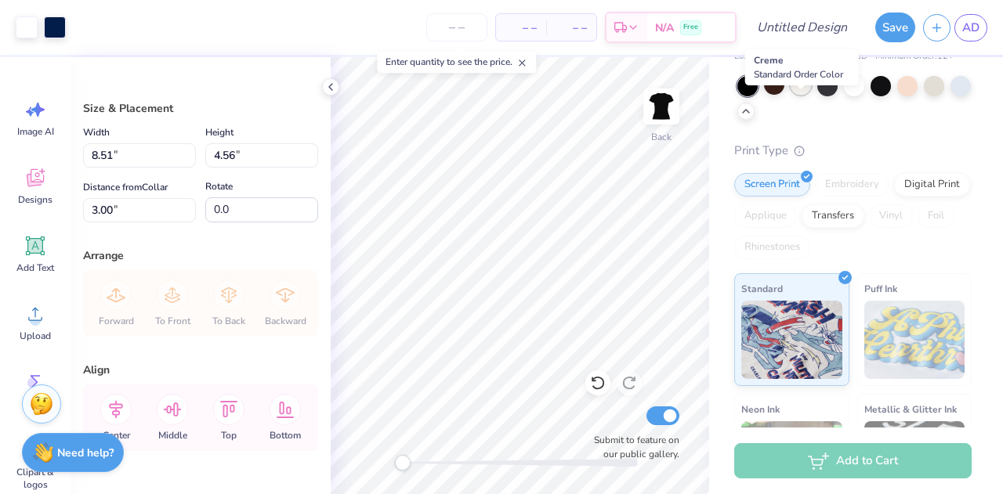
click at [801, 95] on div at bounding box center [800, 84] width 20 height 20
click at [834, 95] on div at bounding box center [827, 84] width 20 height 20
click at [856, 95] on div at bounding box center [854, 84] width 20 height 20
click at [898, 95] on div at bounding box center [907, 84] width 20 height 20
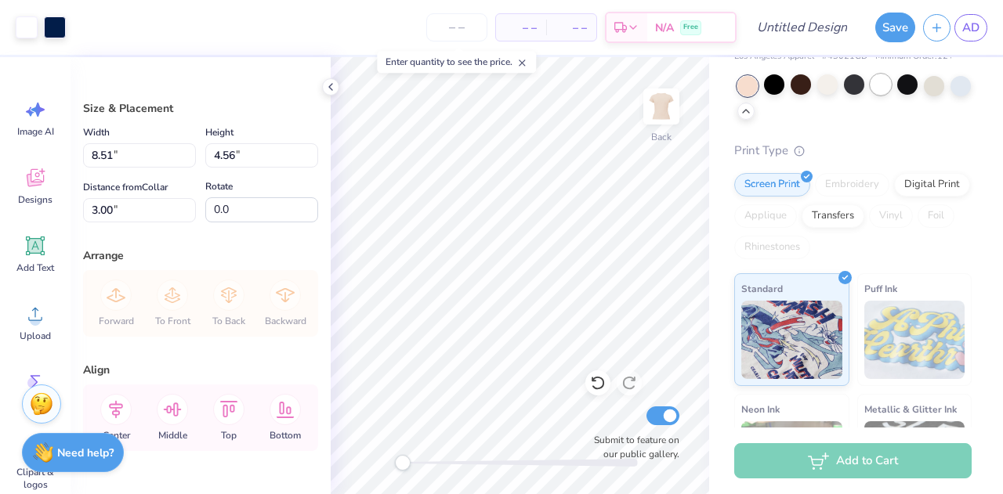
click at [879, 95] on div at bounding box center [880, 84] width 20 height 20
click at [898, 95] on div at bounding box center [907, 84] width 20 height 20
click at [929, 95] on div at bounding box center [934, 84] width 20 height 20
click at [950, 95] on div at bounding box center [960, 84] width 20 height 20
click at [884, 95] on div at bounding box center [880, 84] width 20 height 20
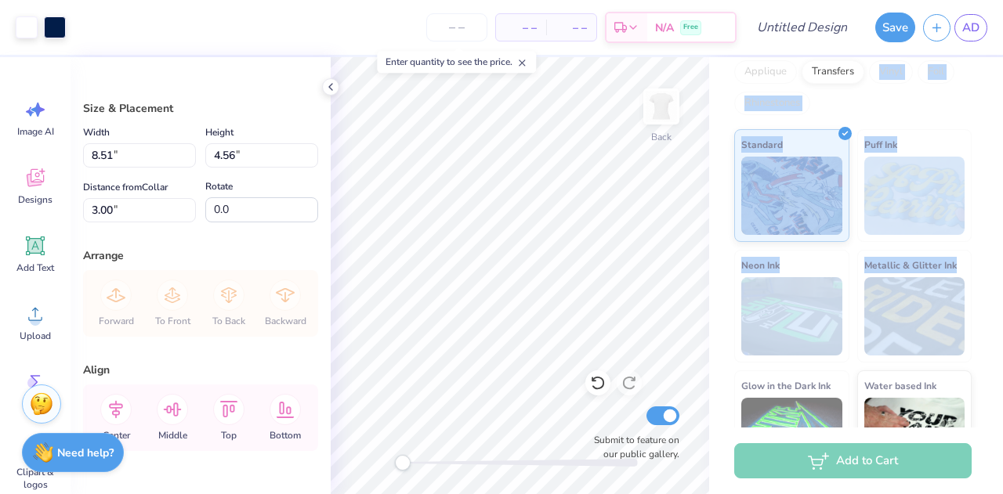
drag, startPoint x: 1002, startPoint y: 269, endPoint x: 1002, endPoint y: 299, distance: 29.8
click at [1002, 299] on div "Los Angeles Apparel Garment Dye Cap Sleeve Baby Rib T-Shirt Los Angeles Apparel…" at bounding box center [856, 242] width 294 height 371
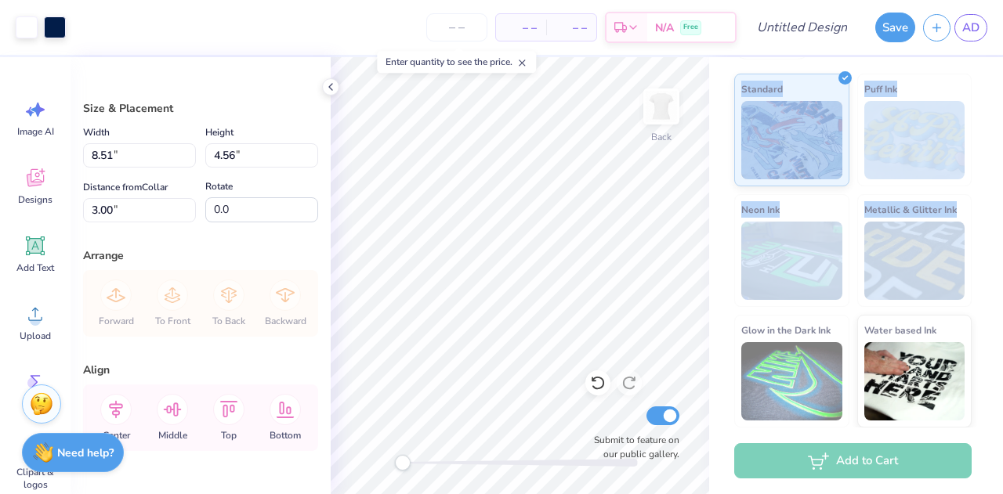
scroll to position [0, 0]
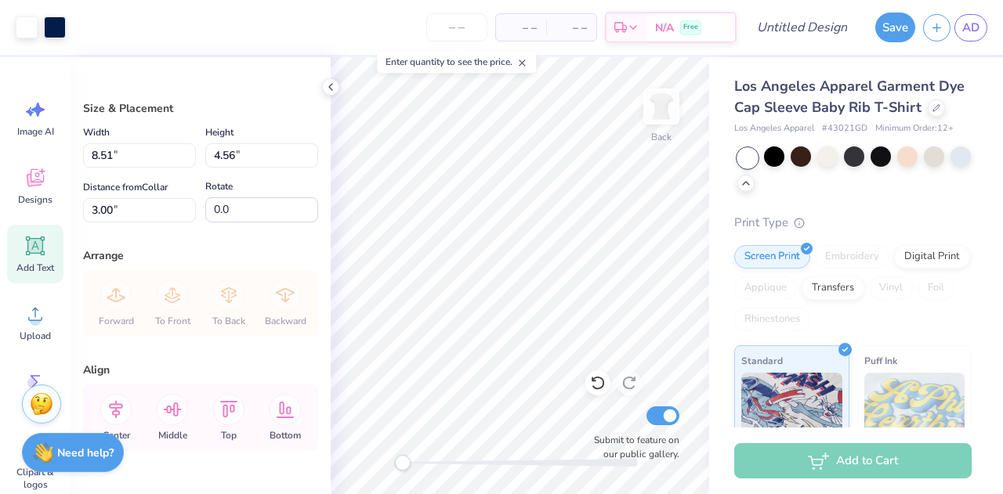
click at [20, 259] on div "Add Text" at bounding box center [35, 254] width 56 height 59
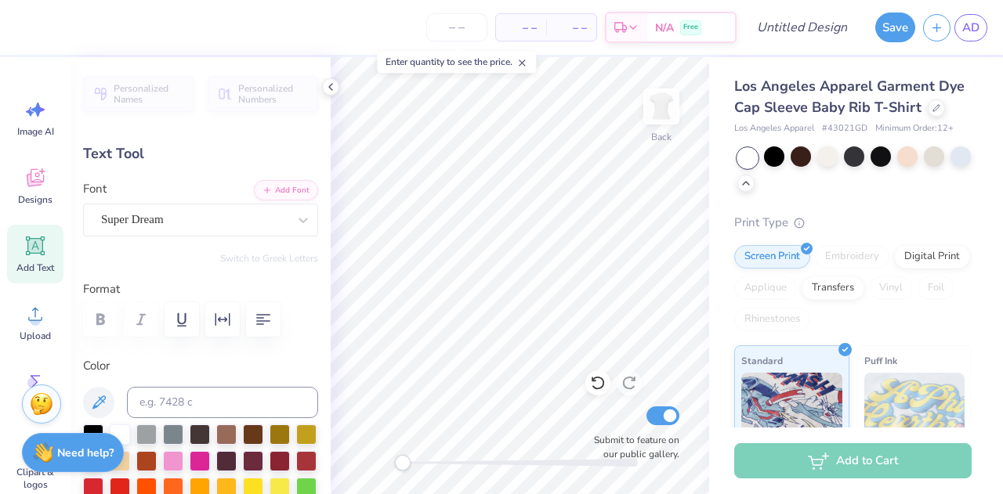
scroll to position [13, 3]
type textarea "T"
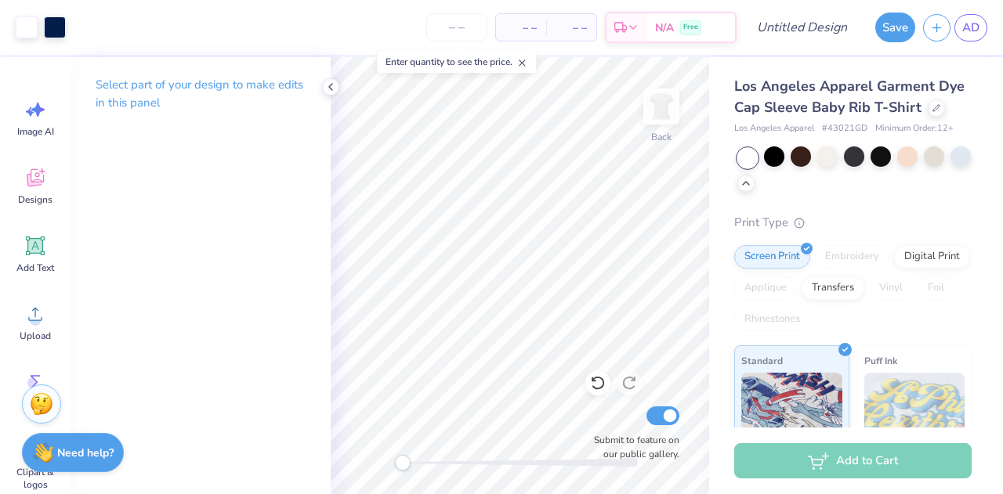
click at [740, 118] on div "Los Angeles Apparel Garment Dye Cap Sleeve Baby Rib T-Shirt" at bounding box center [852, 97] width 237 height 42
click at [933, 110] on icon at bounding box center [936, 106] width 6 height 6
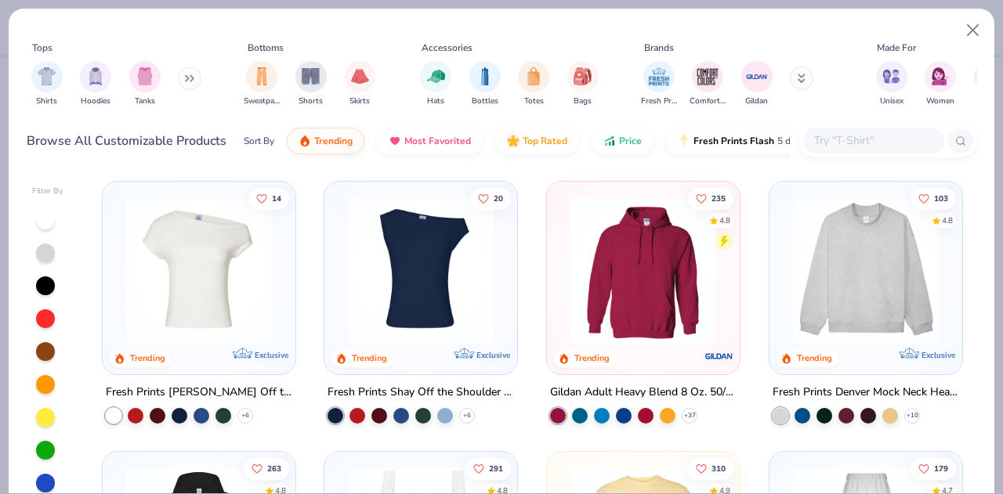
click at [487, 300] on img at bounding box center [420, 270] width 161 height 146
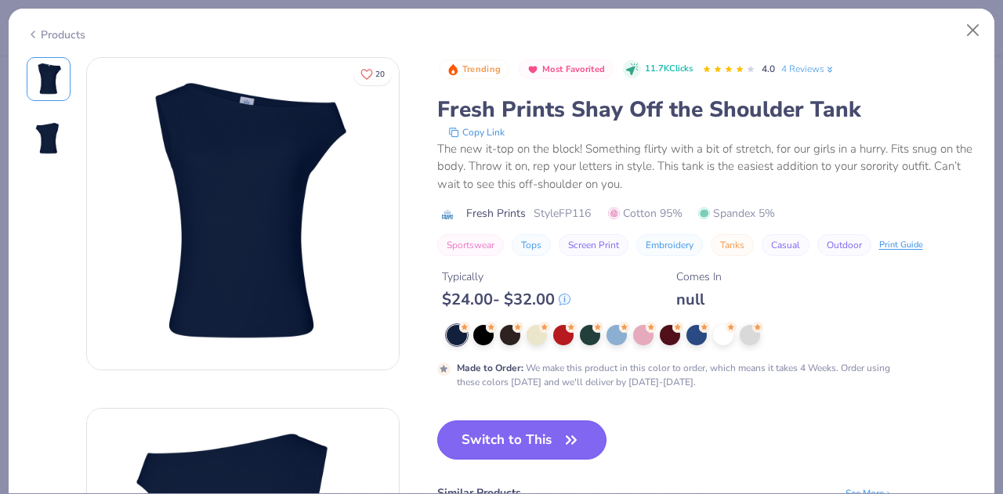
click at [533, 426] on button "Switch to This" at bounding box center [522, 440] width 170 height 39
click at [518, 435] on button "Switch to This" at bounding box center [522, 440] width 170 height 39
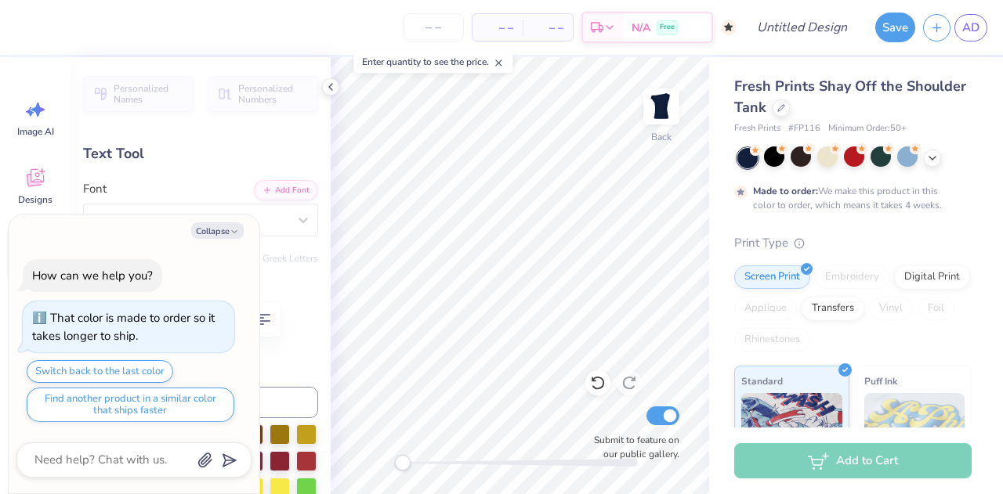
scroll to position [13, 3]
type textarea "x"
type textarea "RENC"
type textarea "x"
type textarea "REN"
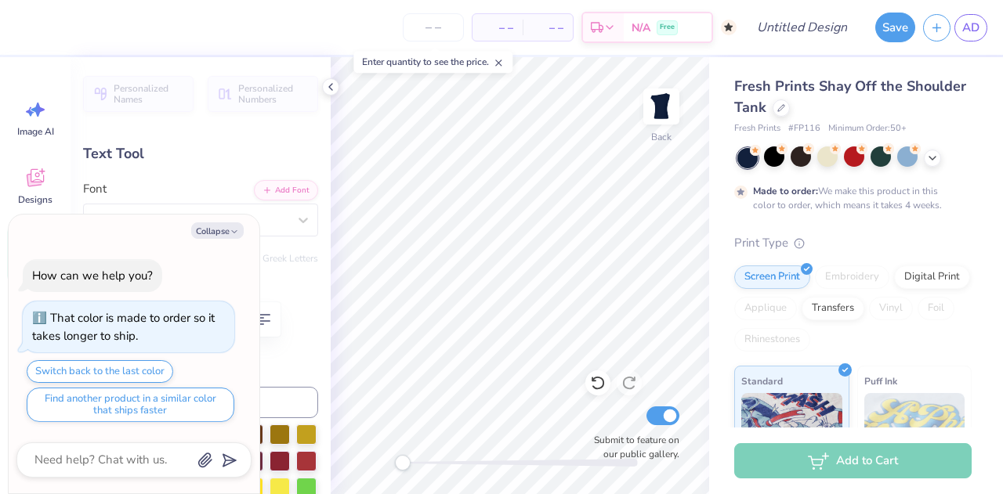
type textarea "x"
type textarea "RE"
type textarea "x"
type textarea "R"
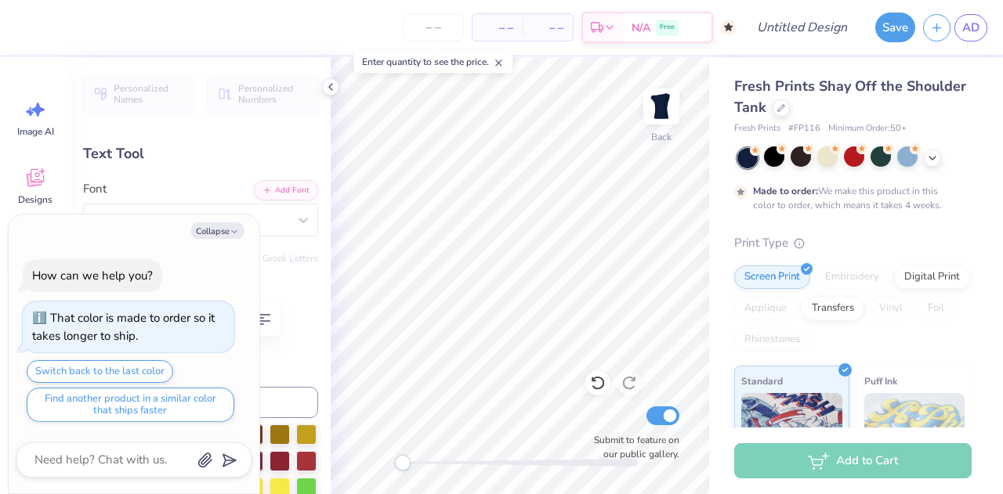
type textarea "x"
type textarea "l"
type textarea "x"
type textarea "lp"
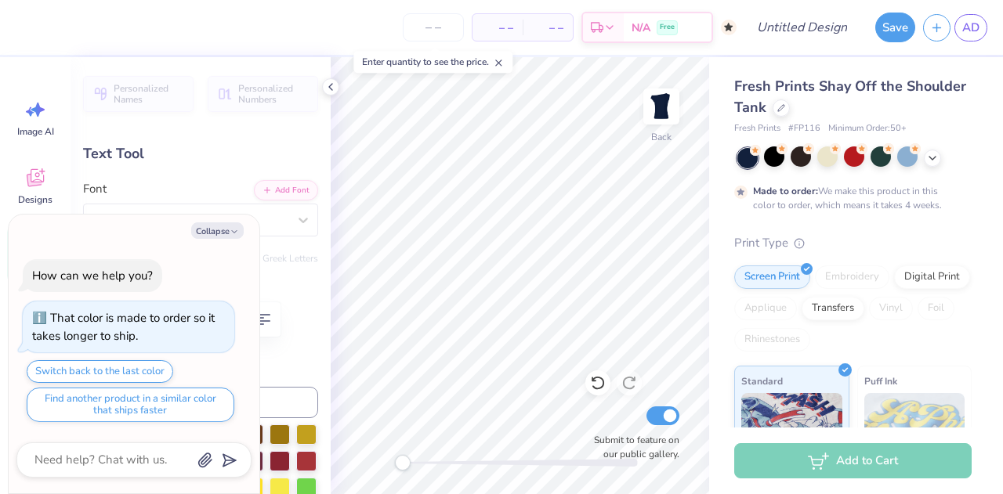
type textarea "x"
type textarea "lph"
type textarea "x"
type textarea "lpha"
type textarea "x"
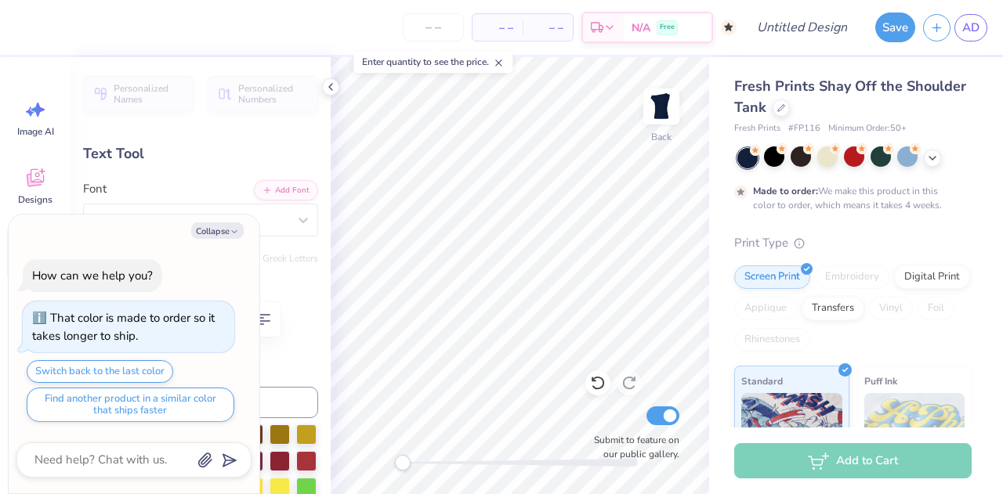
type textarea "lpha"
type textarea "x"
type textarea "lpha Ch"
type textarea "x"
type textarea "lpha Chi"
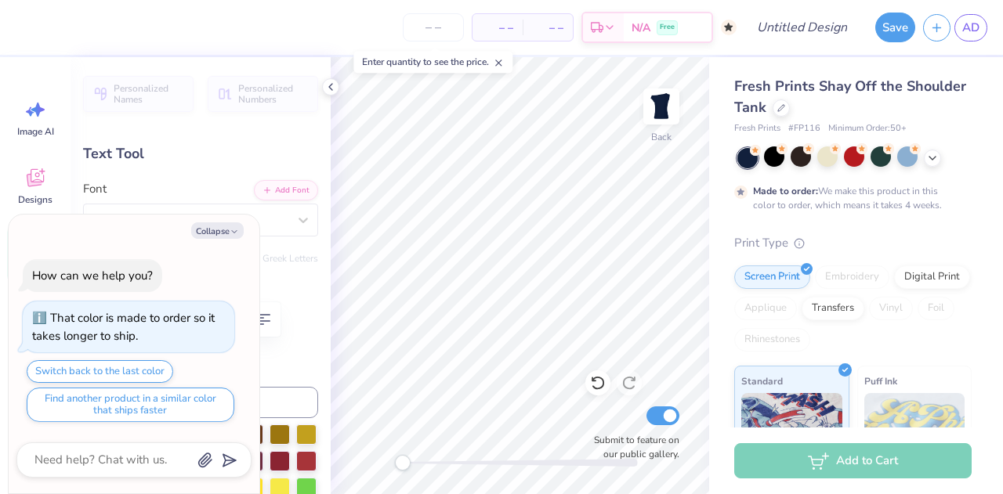
scroll to position [13, 3]
type textarea "x"
type input "2.45"
type input "2.11"
type input "4.06"
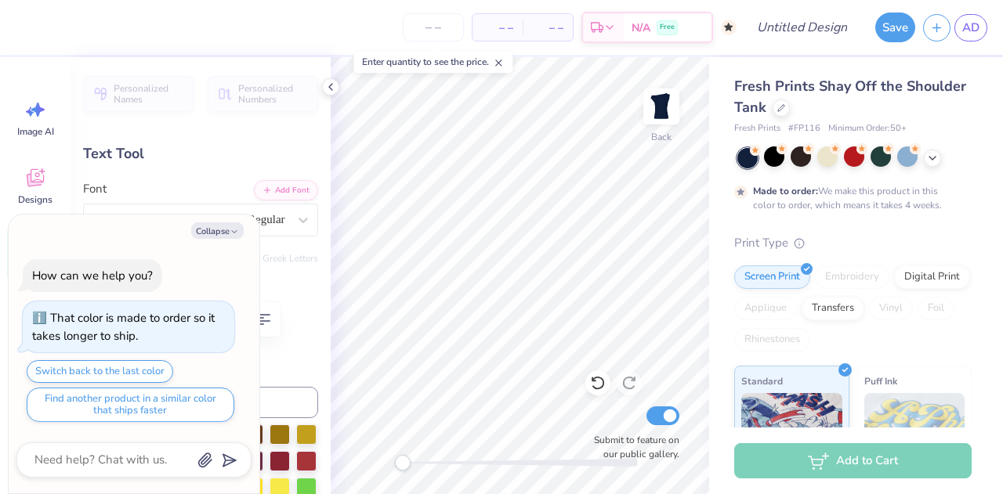
scroll to position [13, 2]
type textarea "x"
type textarea "A"
type textarea "x"
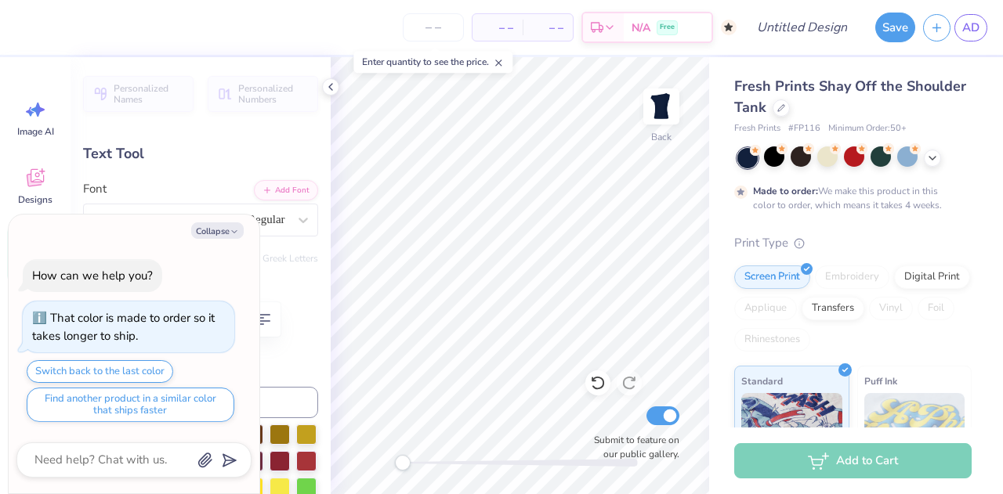
type textarea "A"
type textarea "x"
type input "2.39"
type input "0.37"
type input "8.96"
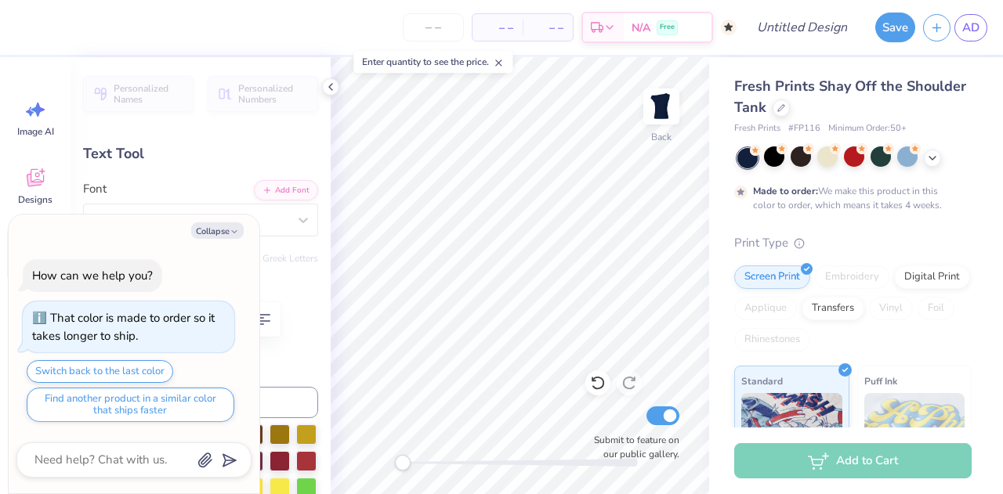
type textarea "x"
type textarea "CLUB 202"
type textarea "x"
type textarea "CLUB 20"
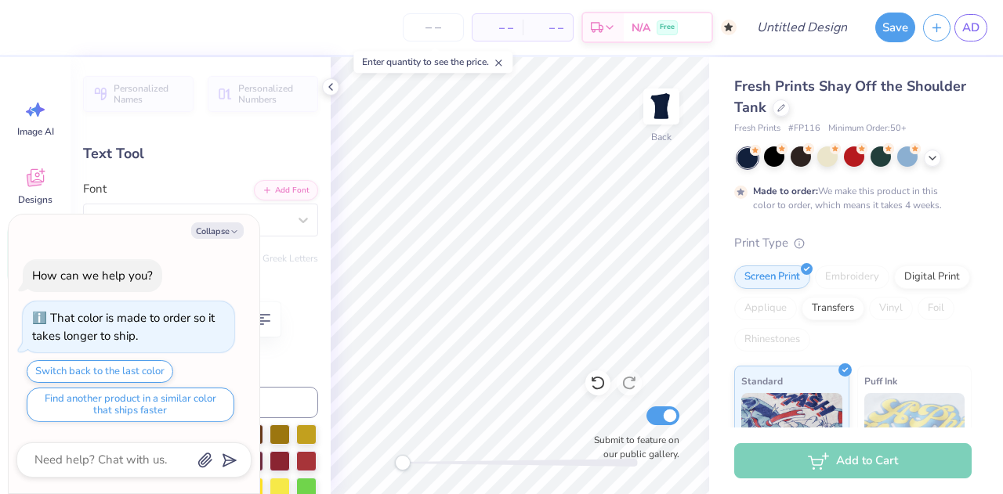
type textarea "x"
type textarea "CLUB 2"
type textarea "x"
type textarea "CLUB"
type textarea "x"
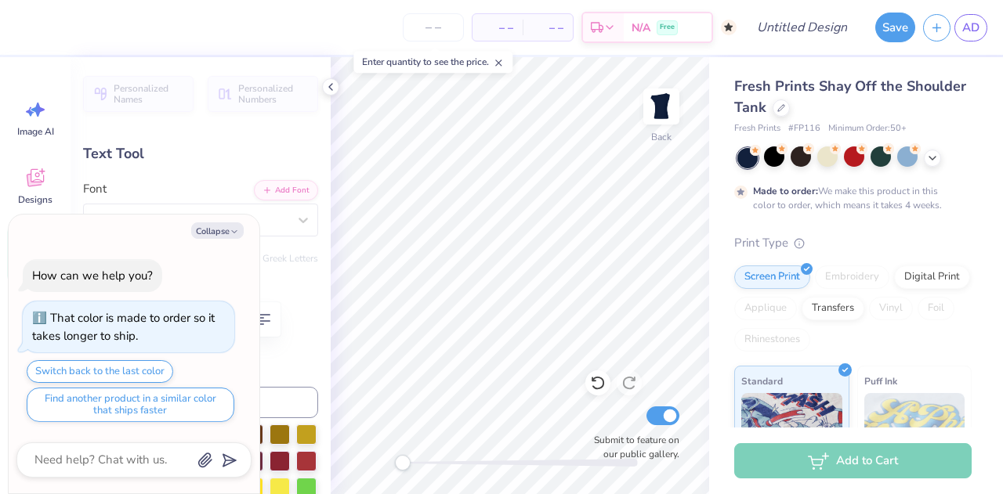
type textarea "CLUB"
type textarea "x"
type textarea "CL"
type textarea "x"
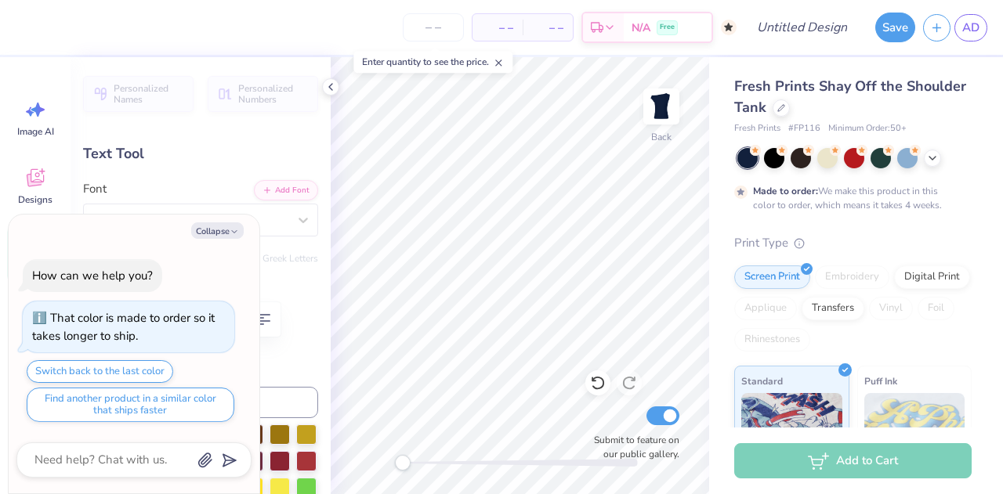
type textarea "C"
type textarea "x"
type textarea "B"
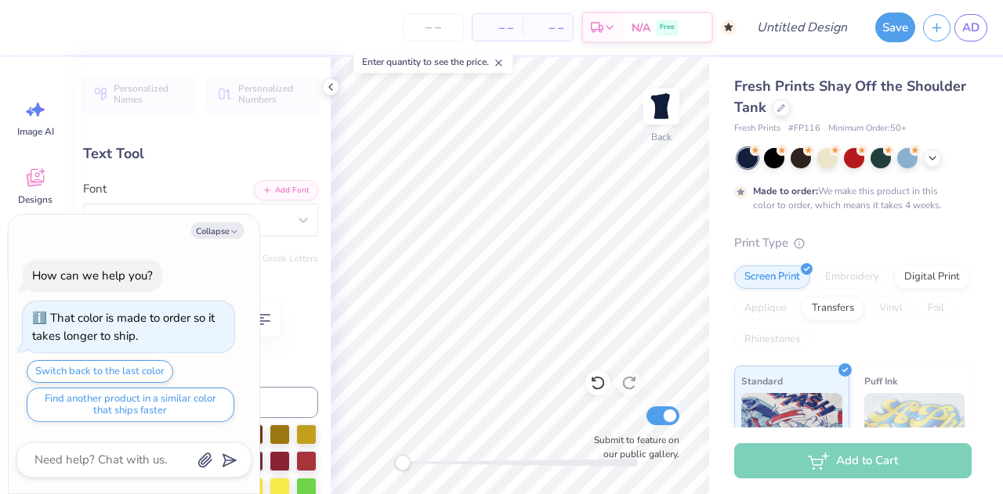
type textarea "x"
type textarea "Bi"
type textarea "x"
type textarea "B"
type textarea "x"
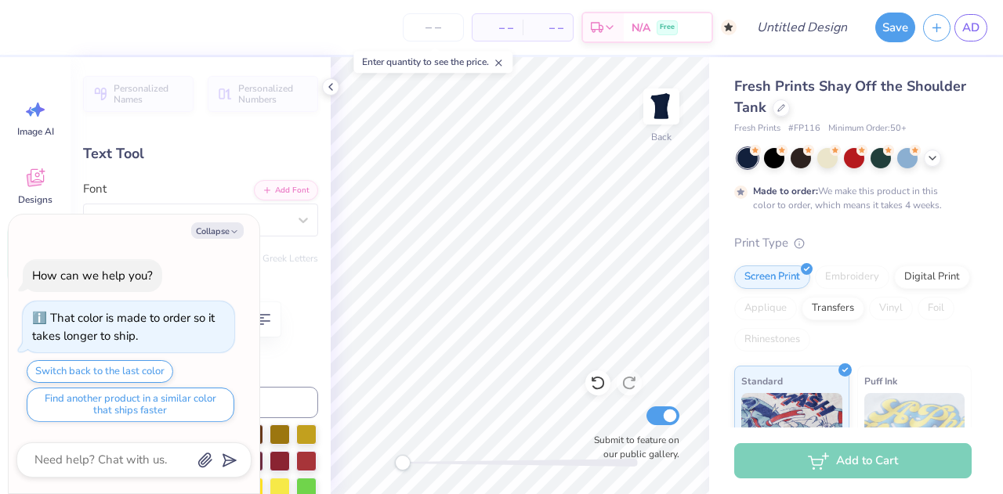
type textarea "BI"
type textarea "x"
type textarea "BID"
type textarea "x"
type textarea "BID"
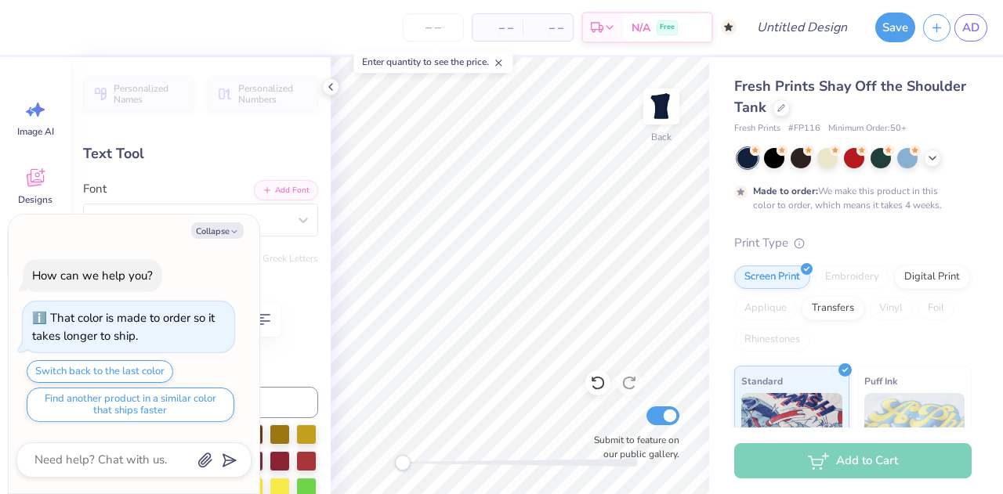
type textarea "x"
type textarea "BID D"
type textarea "x"
type textarea "BID DA"
type textarea "x"
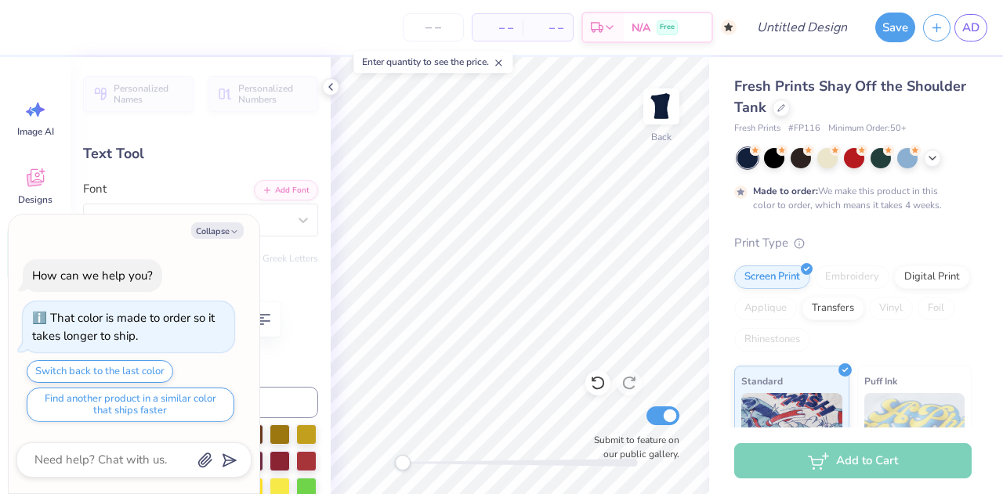
type textarea "BID DAY"
type textarea "x"
type textarea "BID DAY"
type textarea "x"
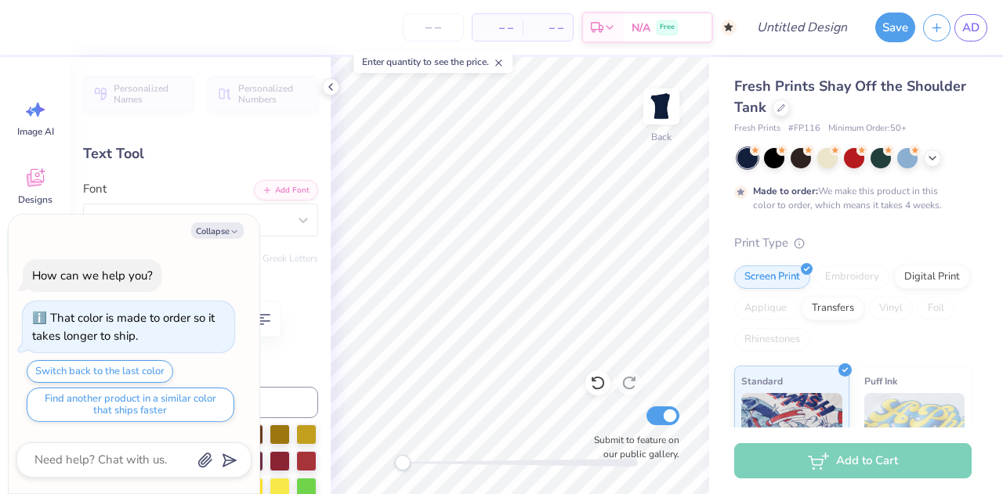
type textarea "BID DAY @"
type textarea "x"
type textarea "BID DAY @)"
type textarea "x"
type textarea "BID DAY @)"
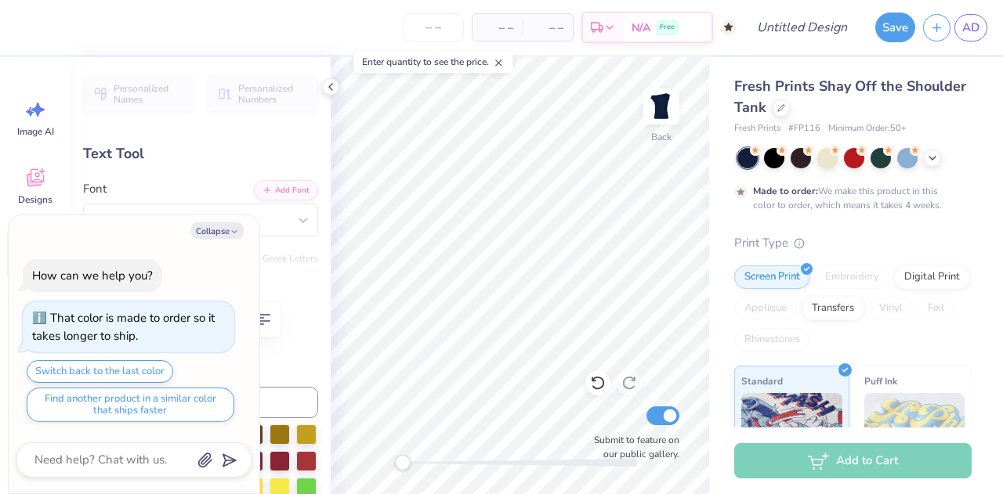
type textarea "x"
type textarea "BID DAY @"
type textarea "x"
type textarea "BID DAY"
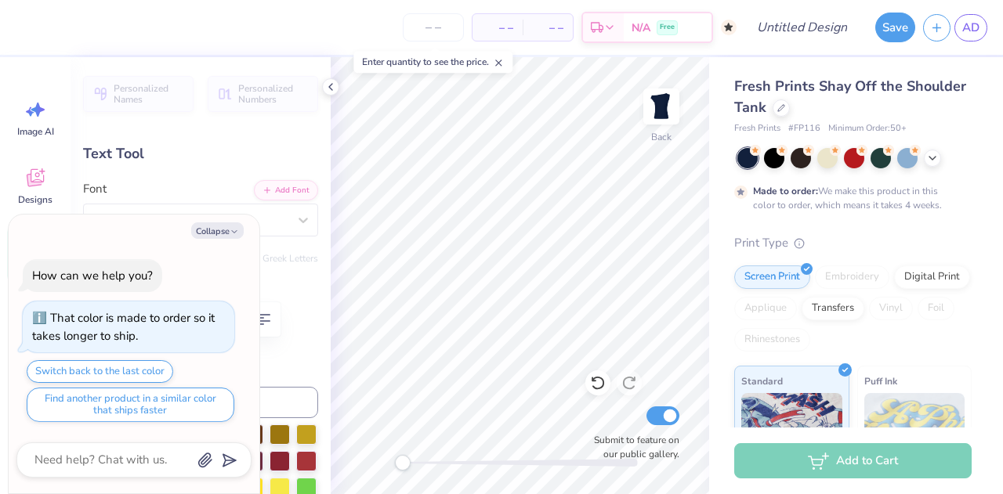
type textarea "x"
type textarea "BID DAY2"
type textarea "x"
type textarea "BID DAY20"
type textarea "x"
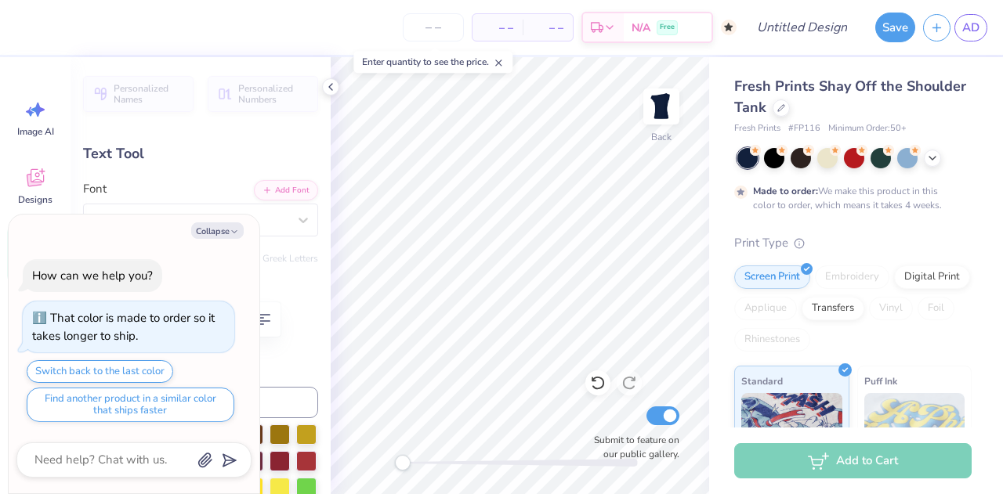
type textarea "BID DAY2"
type textarea "x"
type textarea "BID DAY"
type textarea "x"
type textarea "BID DAY"
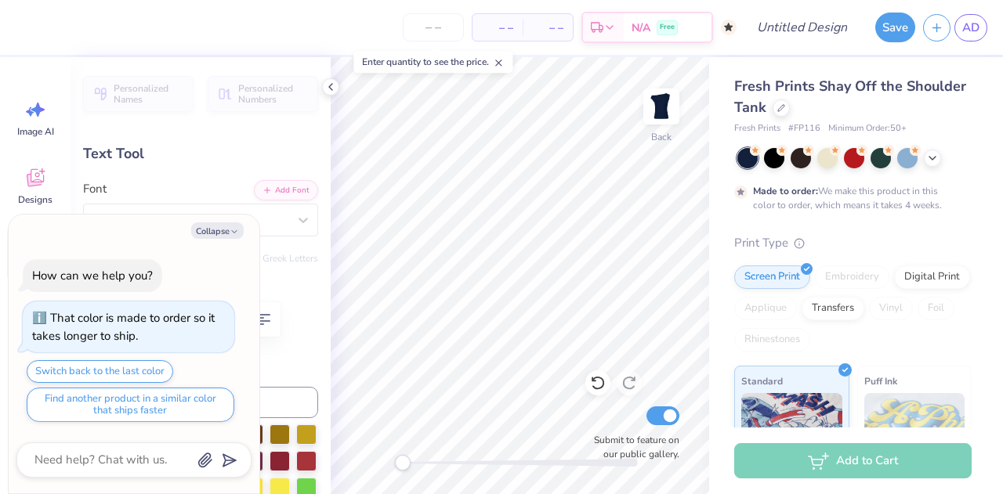
type textarea "x"
type textarea "BID DAY 2"
type textarea "x"
type textarea "BID DAY 20"
type textarea "x"
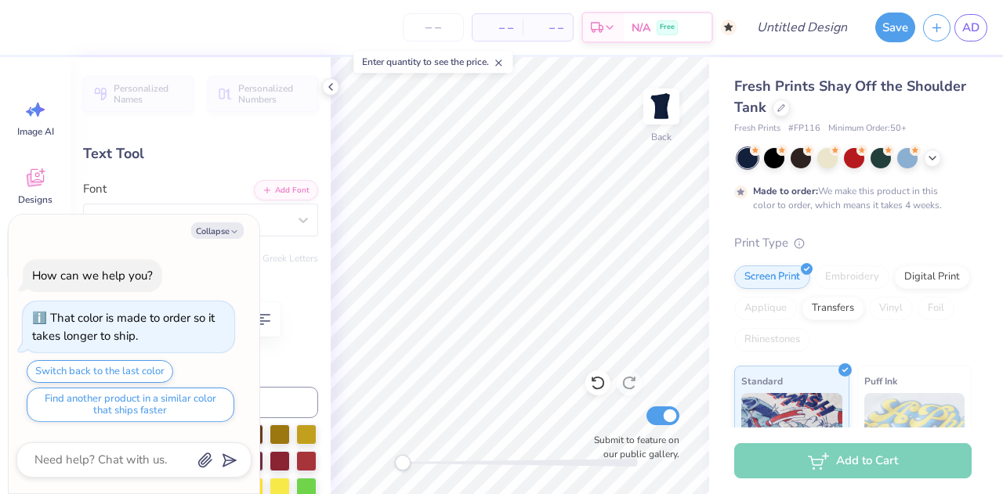
type textarea "BID DAY 202"
type textarea "x"
type textarea "BID DAY 2026"
click at [246, 124] on div "Personalized Names Personalized Numbers Text Tool Add Font Font Timeless Switch…" at bounding box center [201, 275] width 260 height 437
click at [29, 175] on icon at bounding box center [34, 180] width 15 height 13
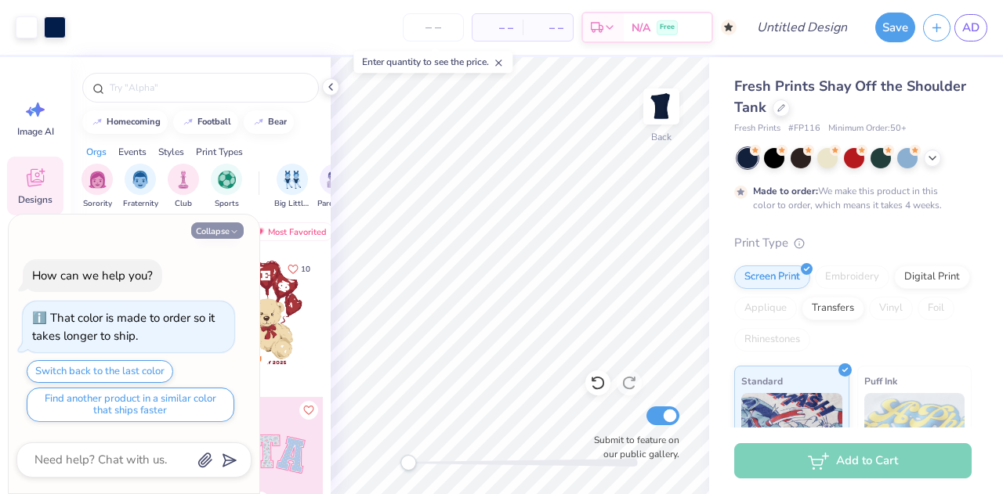
click at [223, 225] on button "Collapse" at bounding box center [217, 230] width 52 height 16
type textarea "x"
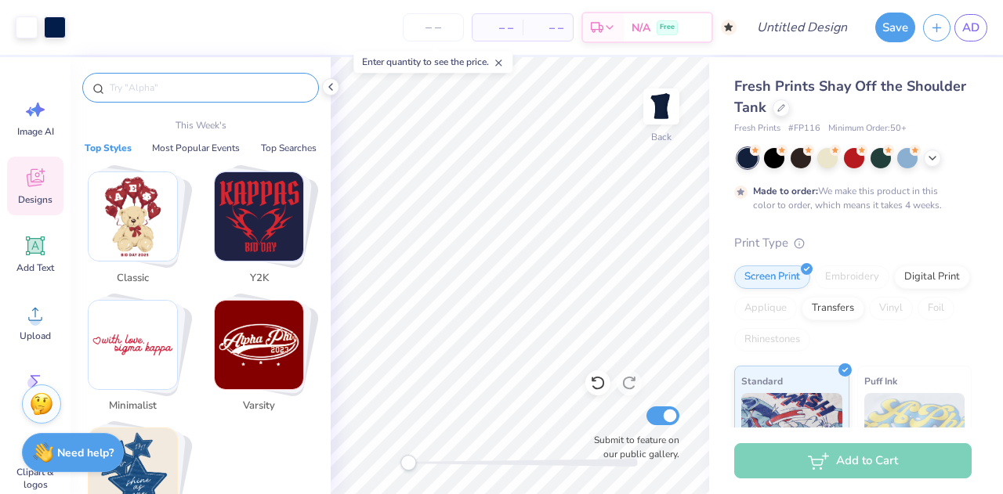
click at [132, 82] on input "text" at bounding box center [208, 88] width 201 height 16
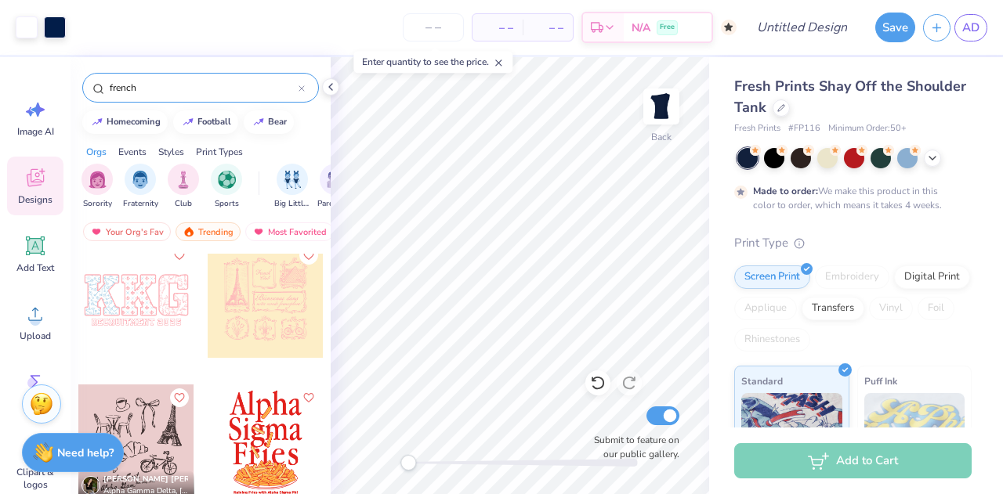
scroll to position [0, 0]
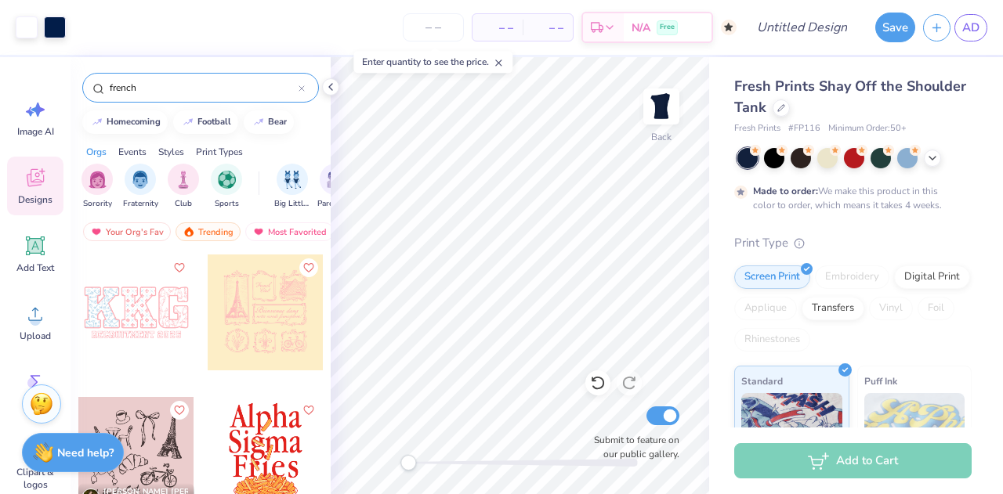
type input "french"
click at [274, 316] on div at bounding box center [266, 313] width 116 height 116
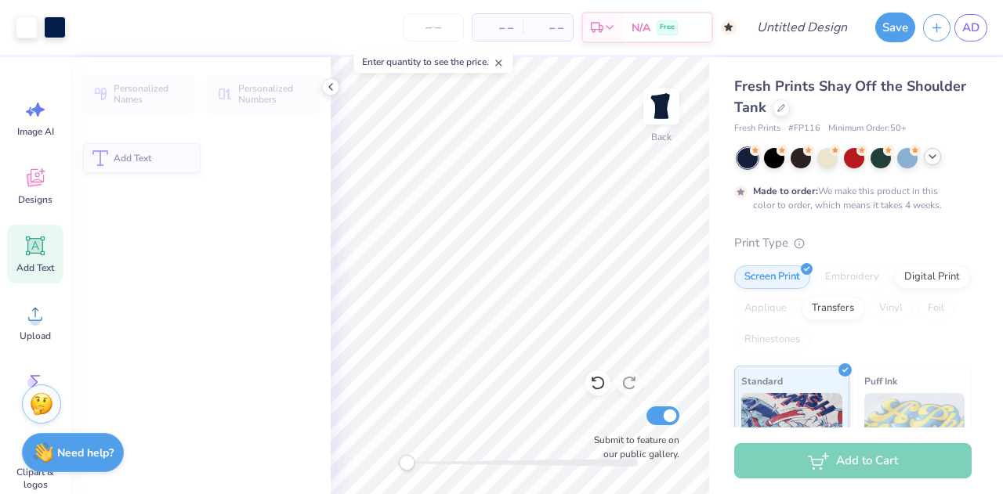
click at [939, 159] on div at bounding box center [932, 156] width 17 height 17
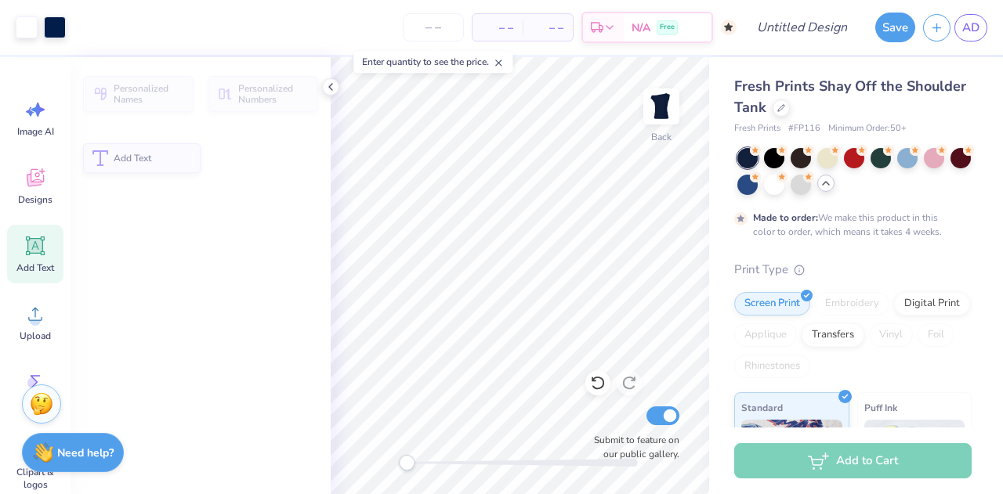
click at [832, 183] on icon at bounding box center [825, 183] width 13 height 13
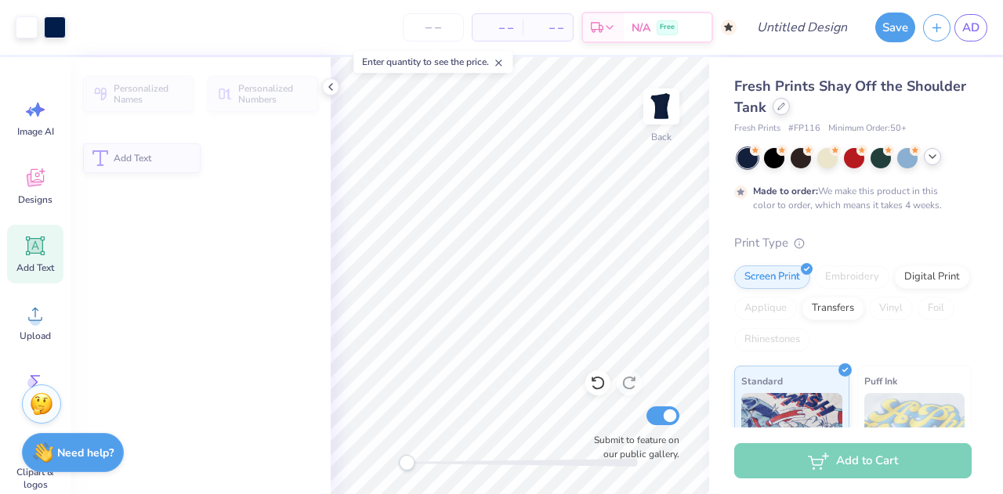
click at [790, 109] on div at bounding box center [780, 106] width 17 height 17
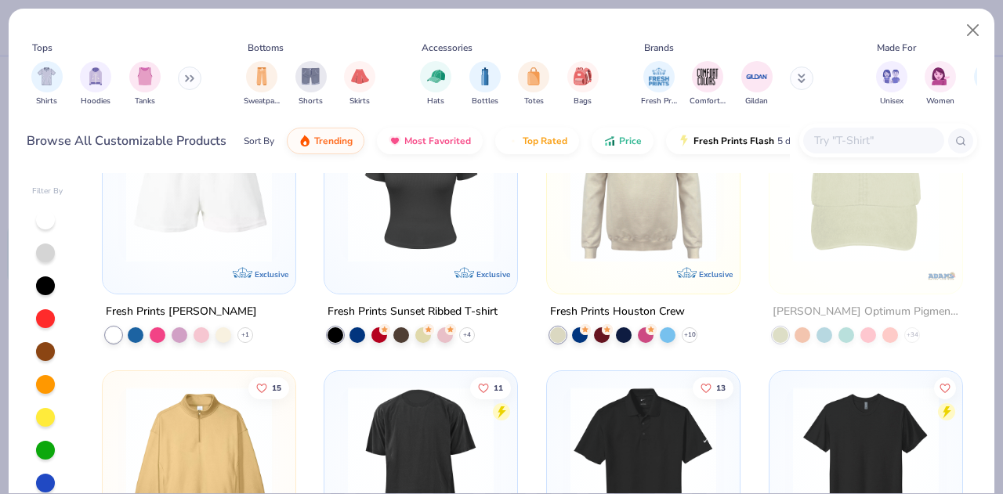
scroll to position [4849, 0]
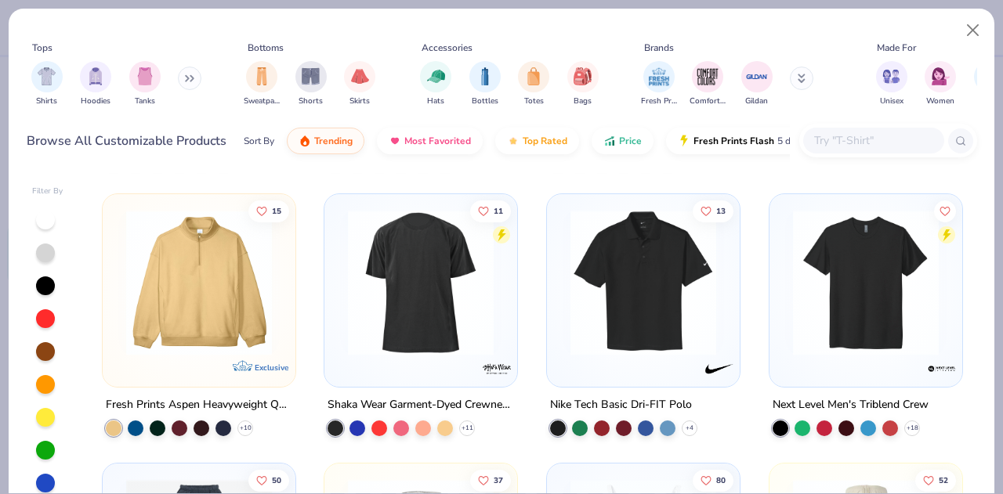
click at [830, 140] on input "text" at bounding box center [872, 141] width 121 height 18
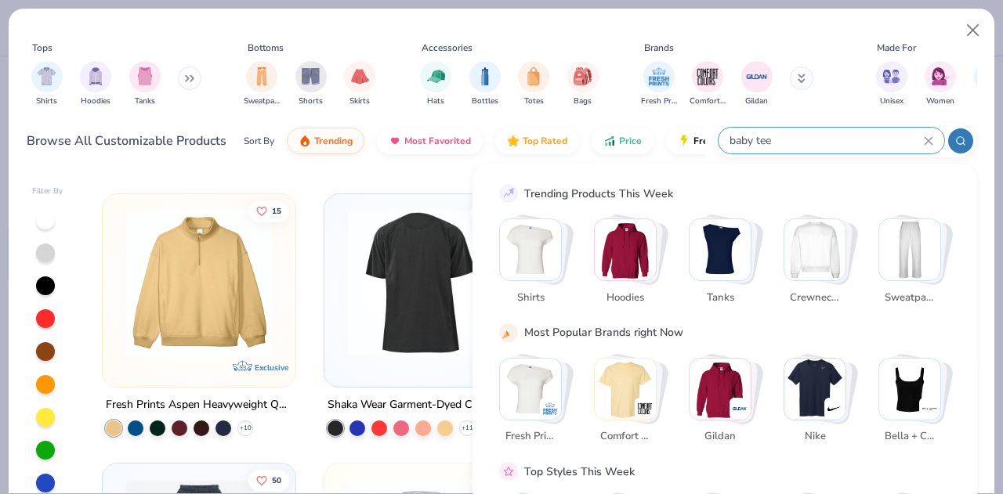
type input "baby tee"
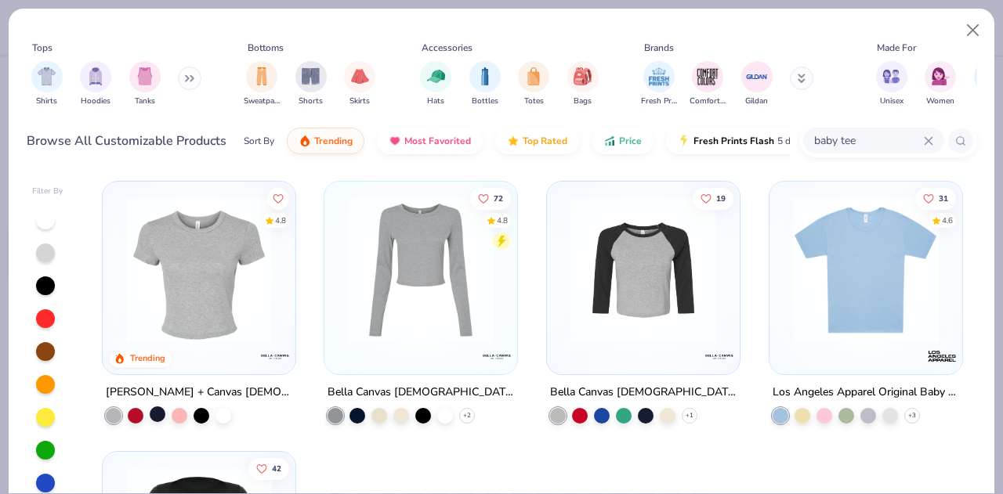
click at [150, 415] on div at bounding box center [158, 415] width 16 height 16
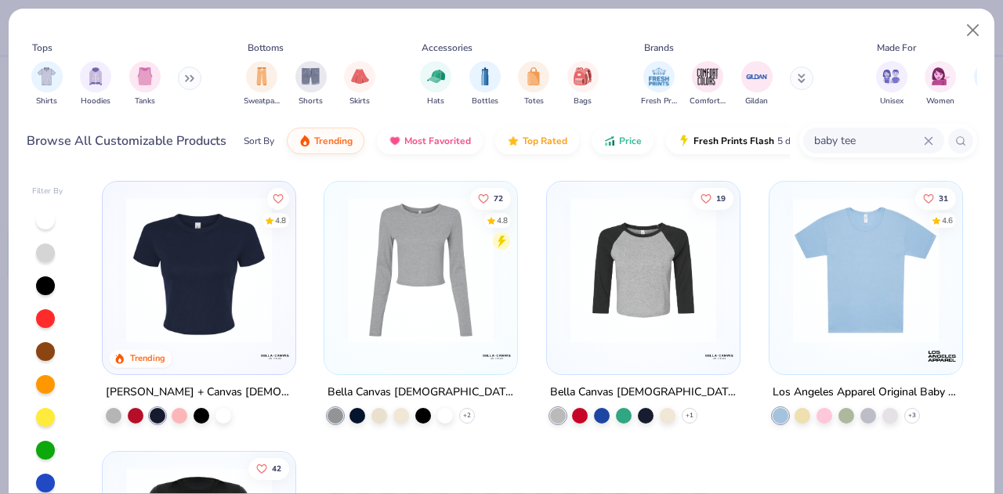
click at [219, 315] on img at bounding box center [198, 270] width 161 height 146
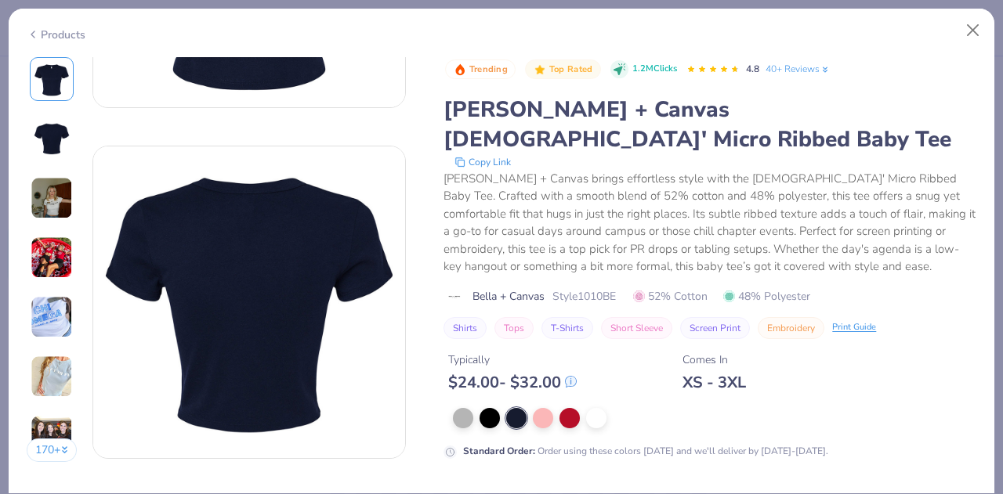
scroll to position [277, 0]
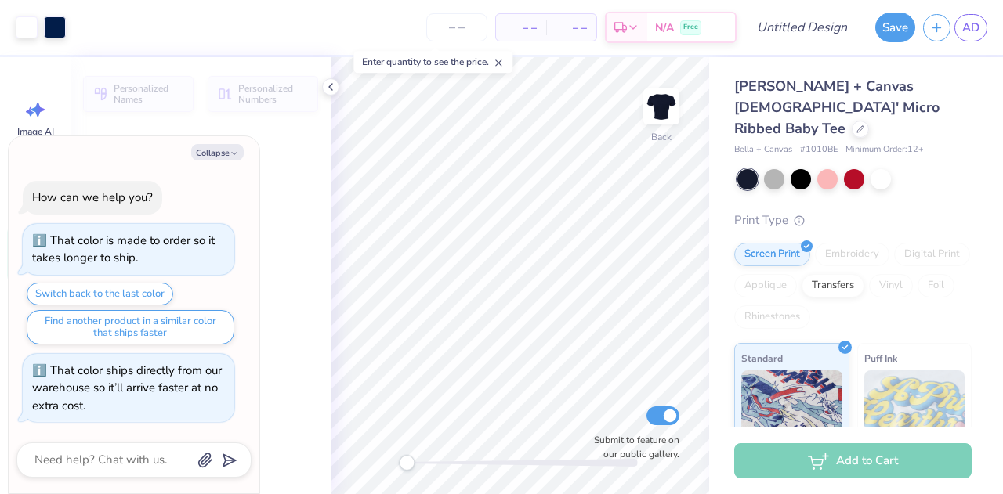
drag, startPoint x: 990, startPoint y: 106, endPoint x: 968, endPoint y: 49, distance: 60.5
type textarea "x"
type input "1.37"
type input "2.03"
type input "5.89"
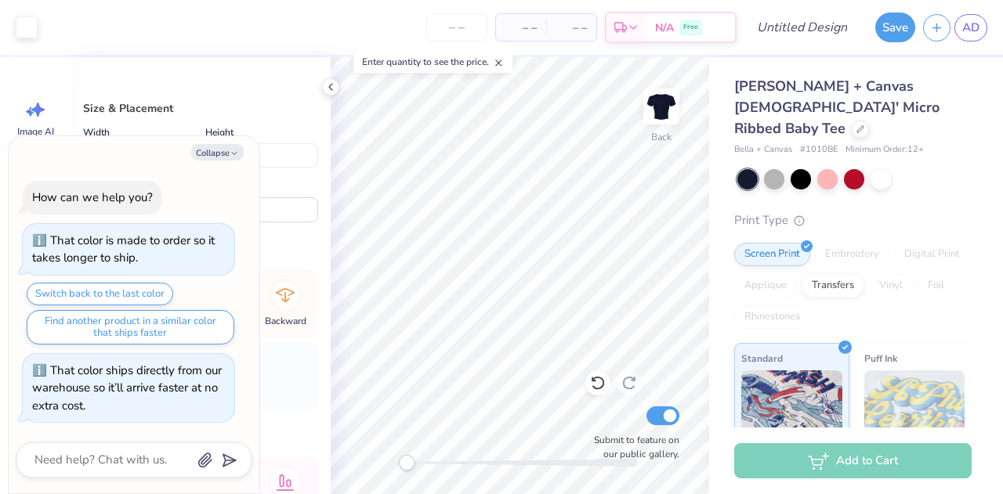
click at [219, 156] on button "Collapse" at bounding box center [217, 152] width 52 height 16
click at [222, 156] on button "Collapse" at bounding box center [217, 152] width 52 height 16
click at [213, 163] on div "Collapse How can we help you? That color is made to order so it takes longer to…" at bounding box center [134, 314] width 251 height 357
type textarea "x"
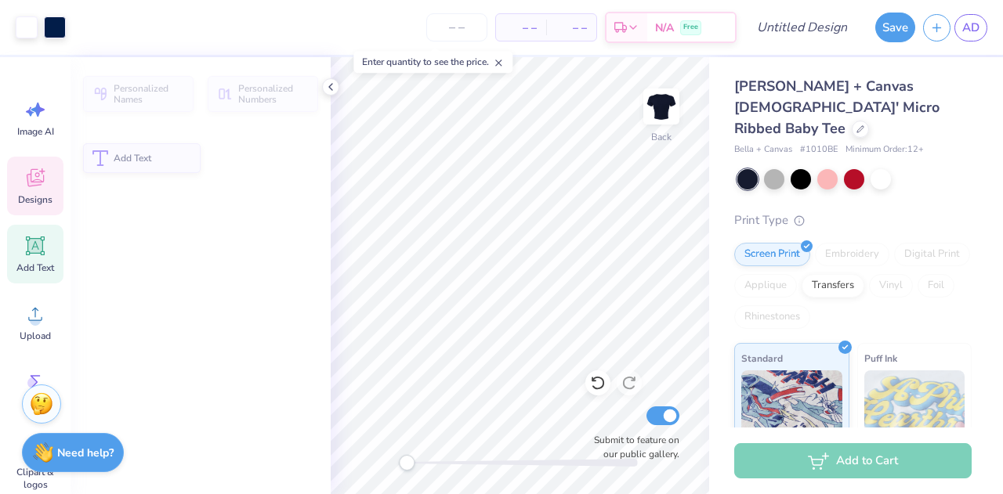
click at [30, 190] on div "Designs" at bounding box center [35, 186] width 56 height 59
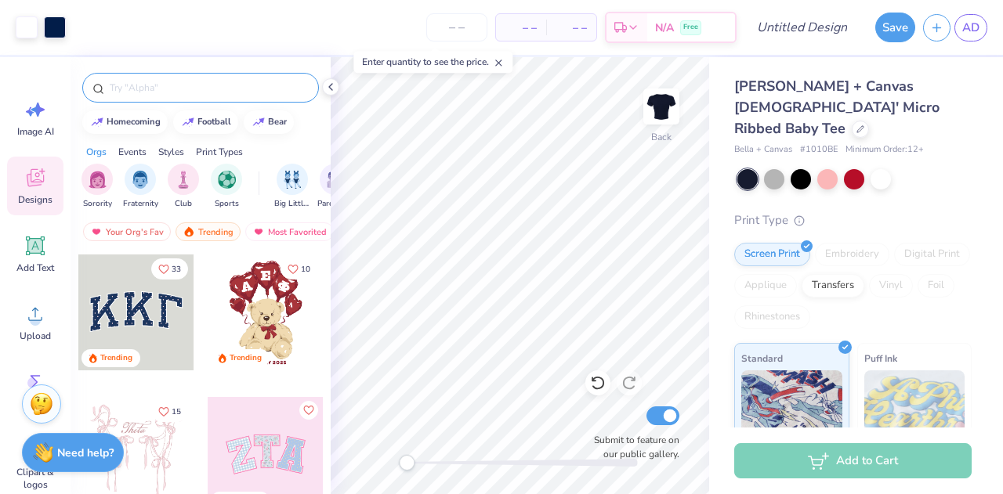
click at [227, 89] on input "text" at bounding box center [208, 88] width 201 height 16
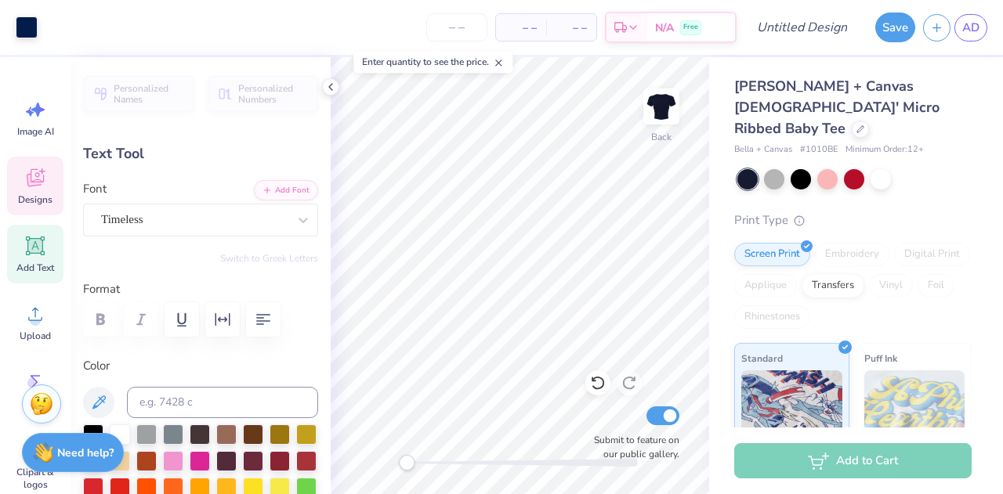
click at [18, 163] on div "Designs" at bounding box center [35, 186] width 56 height 59
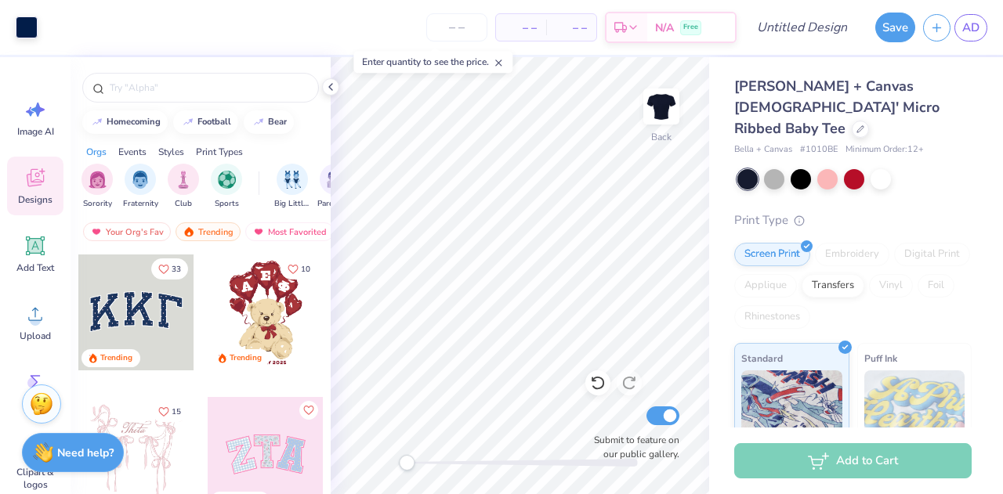
click at [191, 70] on div at bounding box center [201, 83] width 260 height 53
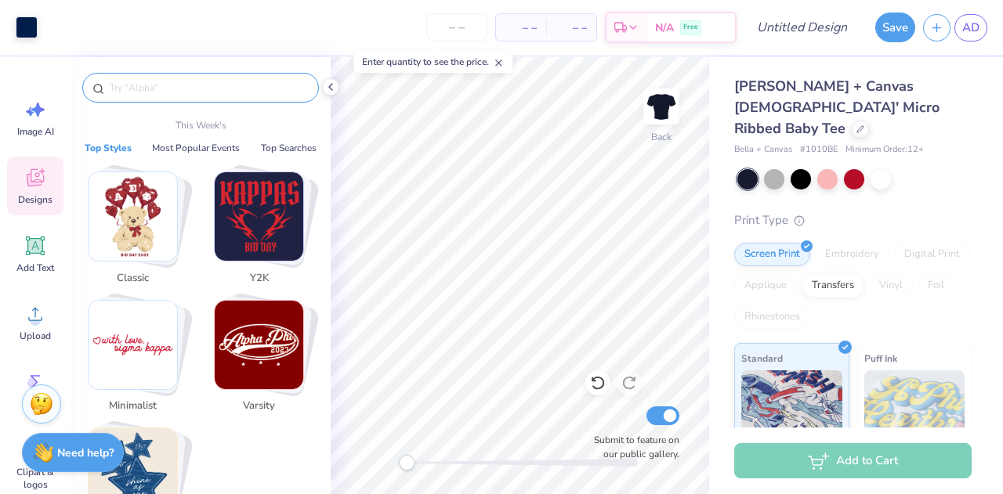
click at [190, 87] on input "text" at bounding box center [208, 88] width 201 height 16
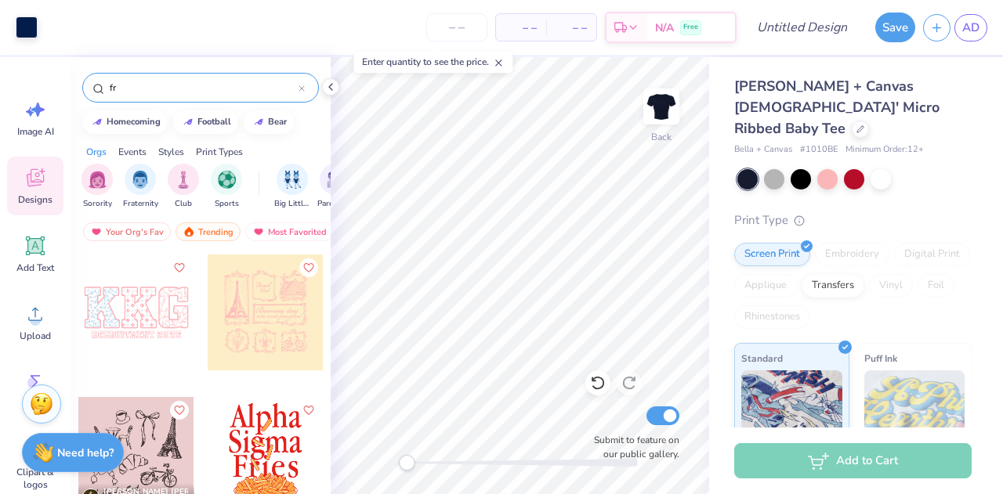
type input "f"
type input "=o"
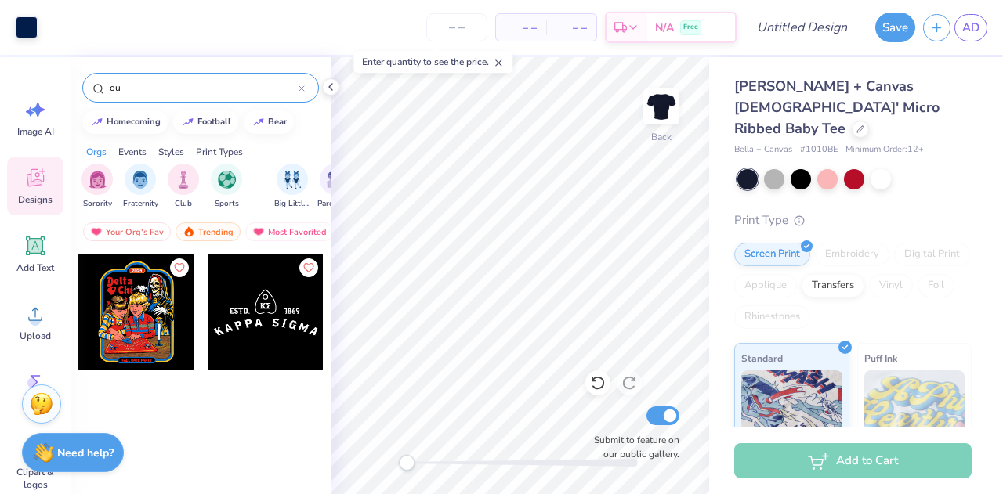
type input "o"
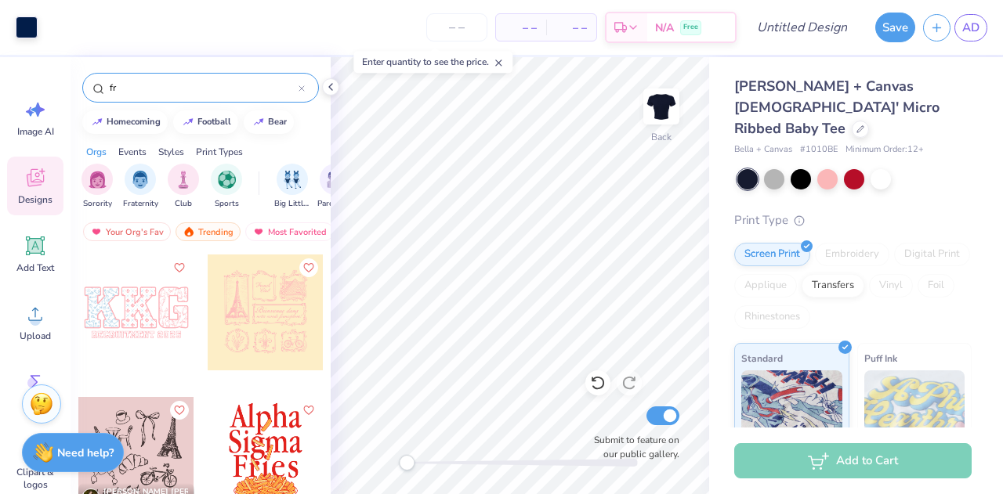
type input "f"
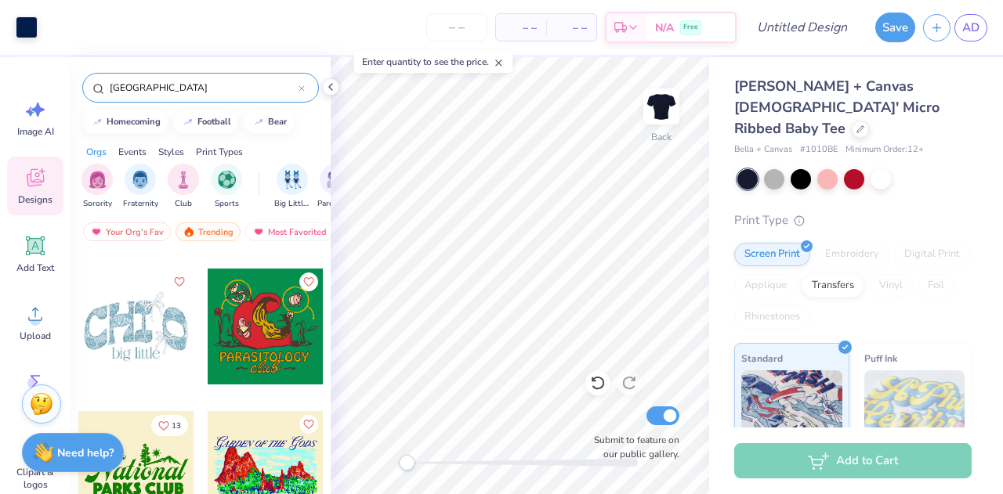
scroll to position [45, 0]
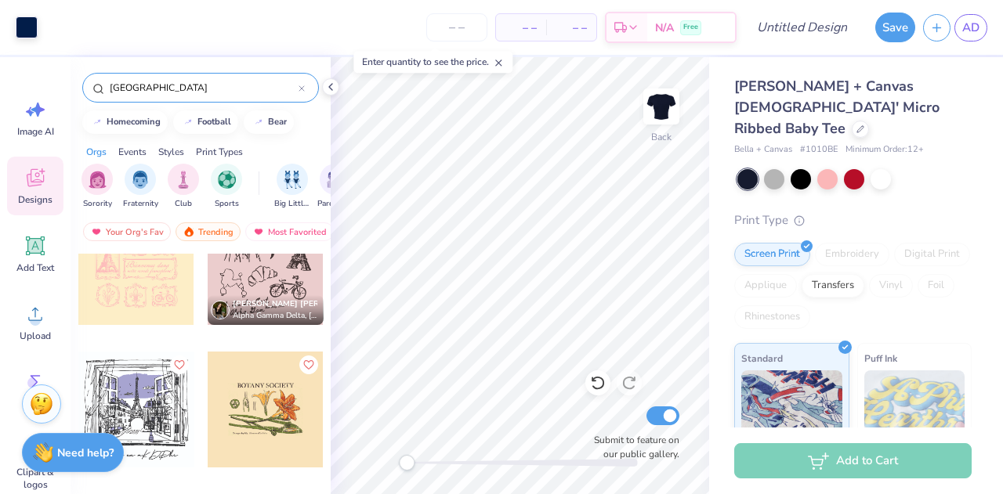
type input "paris"
click at [133, 375] on div at bounding box center [136, 410] width 116 height 116
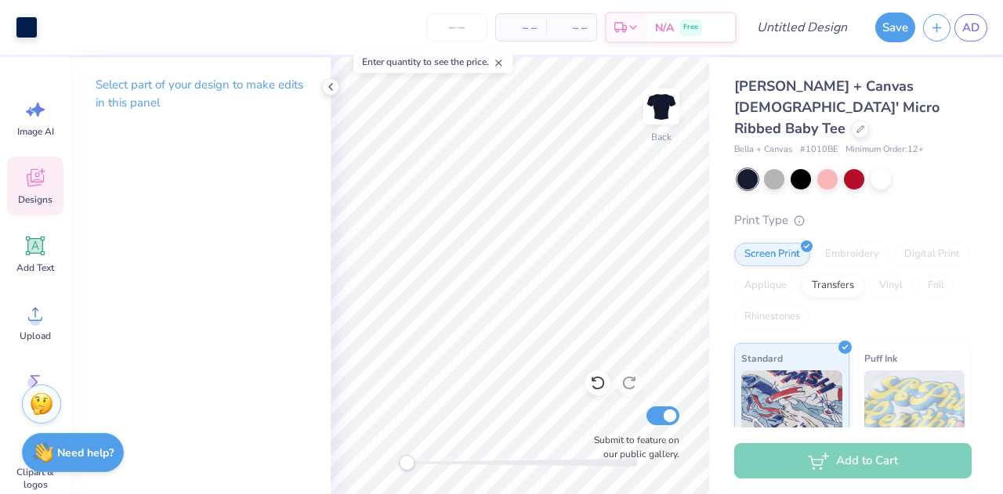
click at [35, 183] on icon at bounding box center [34, 180] width 15 height 13
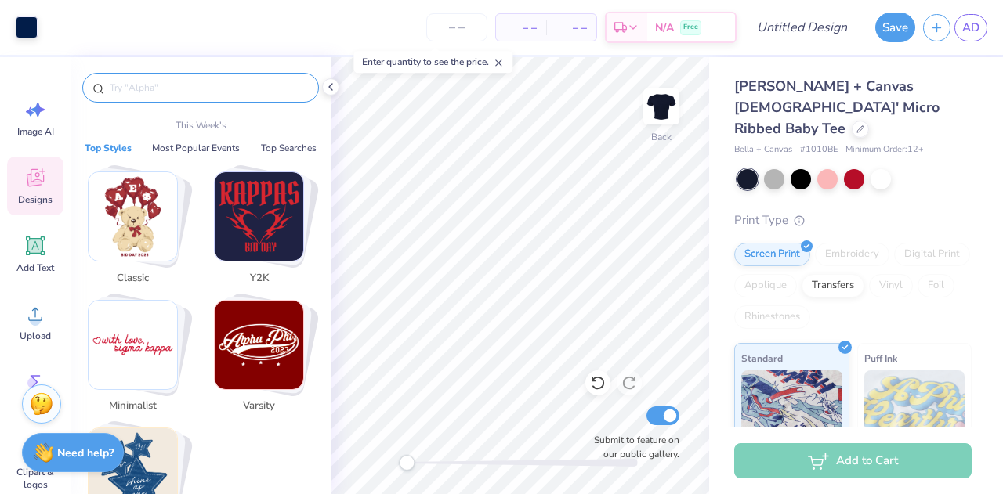
click at [189, 87] on input "text" at bounding box center [208, 88] width 201 height 16
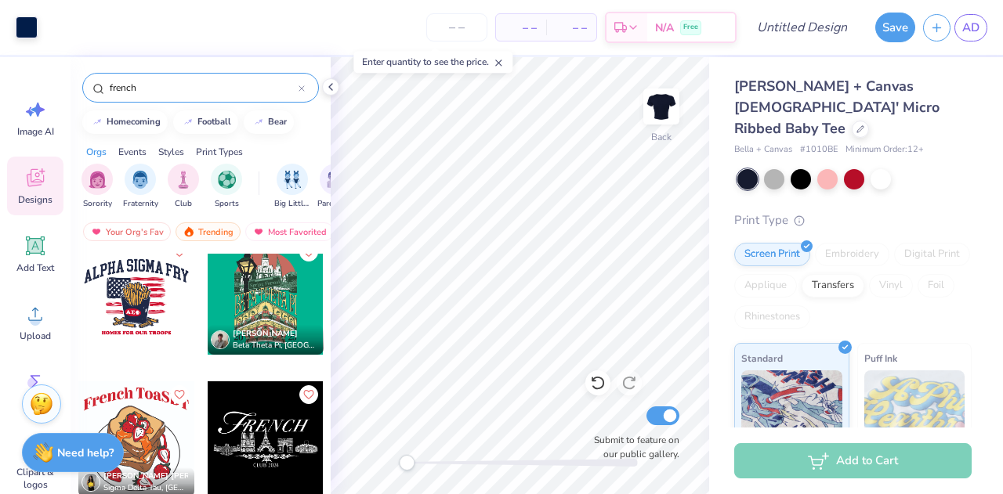
scroll to position [414, 0]
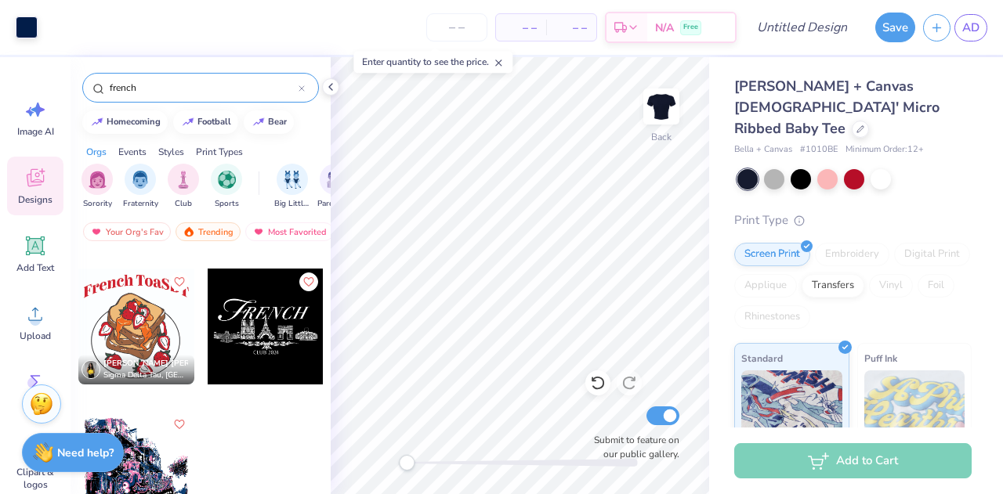
type input "french"
click at [276, 344] on div at bounding box center [266, 327] width 116 height 116
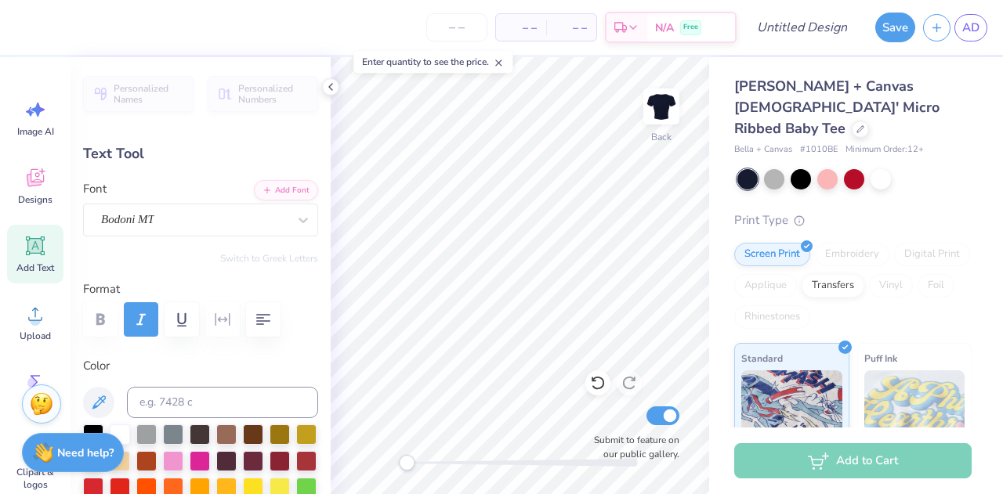
type textarea "R"
type textarea "L"
type textarea "lpha Chi"
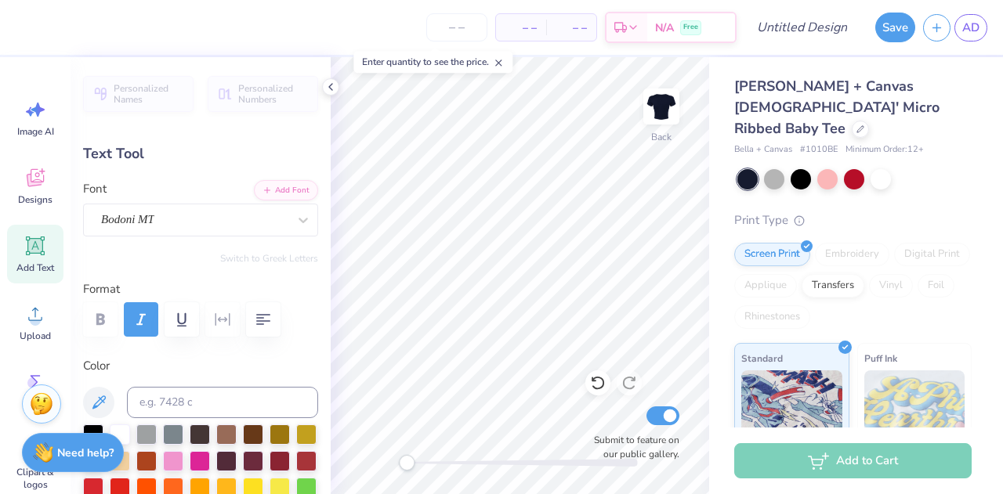
click at [443, 231] on body "– – Per Item – – Total Est. Delivery N/A Free Design Title Save AD Image AI Des…" at bounding box center [501, 247] width 1003 height 494
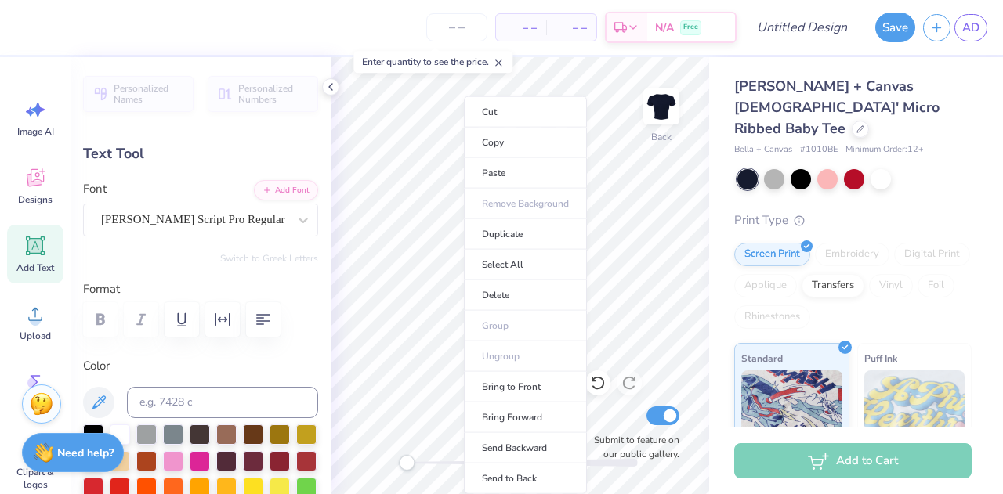
type input "2.17"
type input "1.88"
type input "3.00"
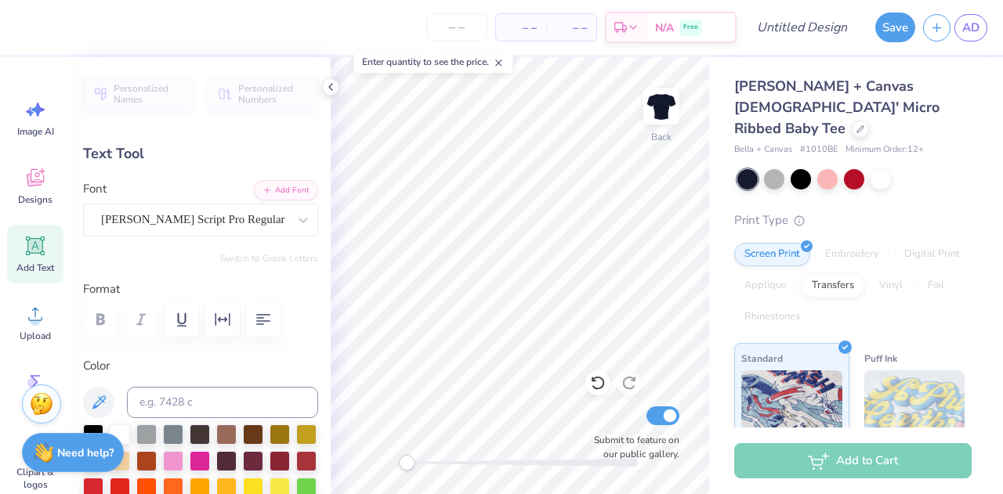
scroll to position [13, 2]
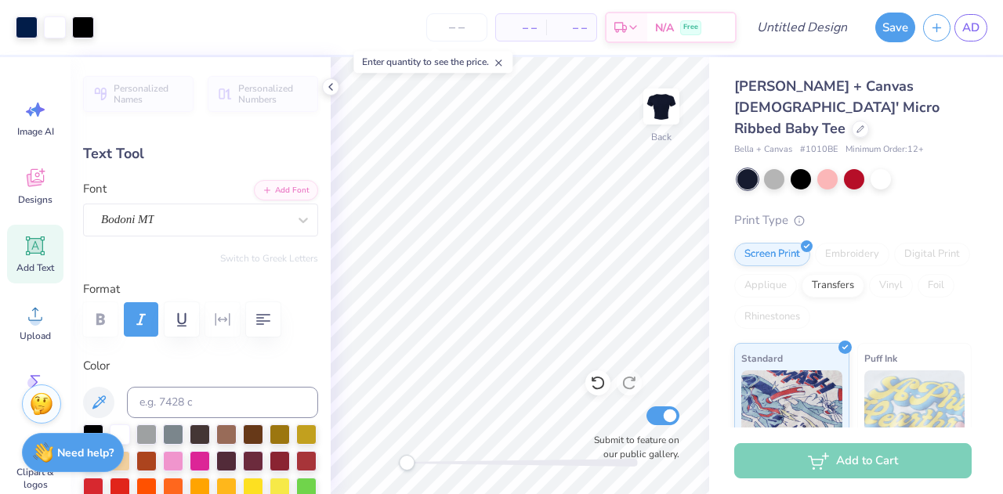
type input "5.51"
type input "0.79"
type input "3.92"
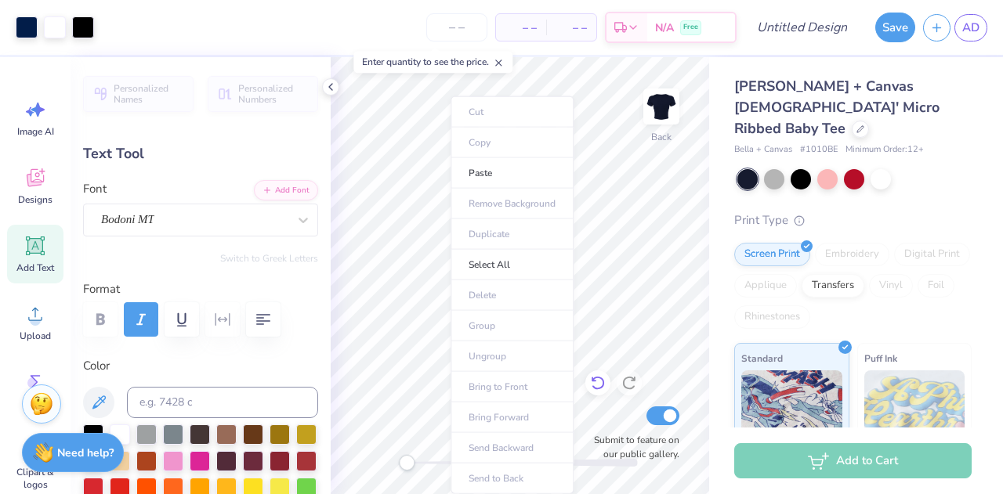
click at [602, 381] on icon at bounding box center [598, 383] width 16 height 16
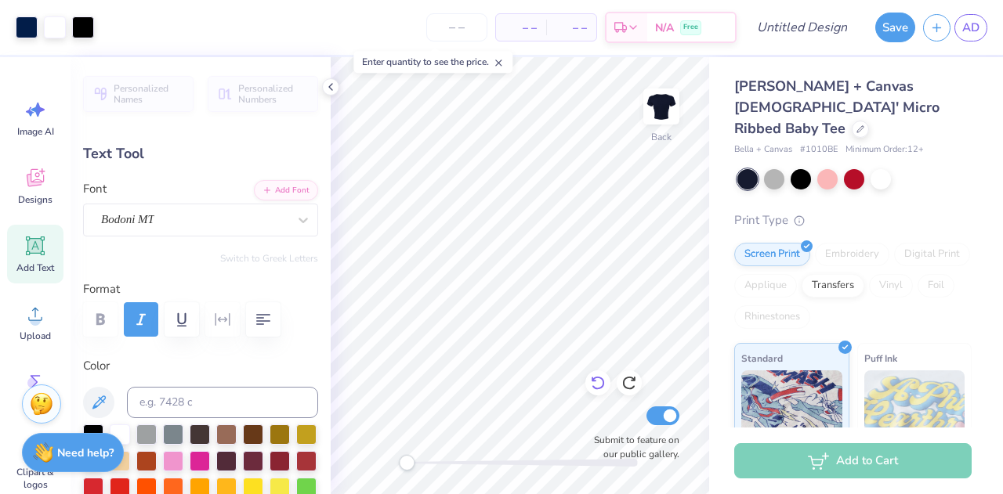
type input "2.17"
type input "1.88"
type input "3.00"
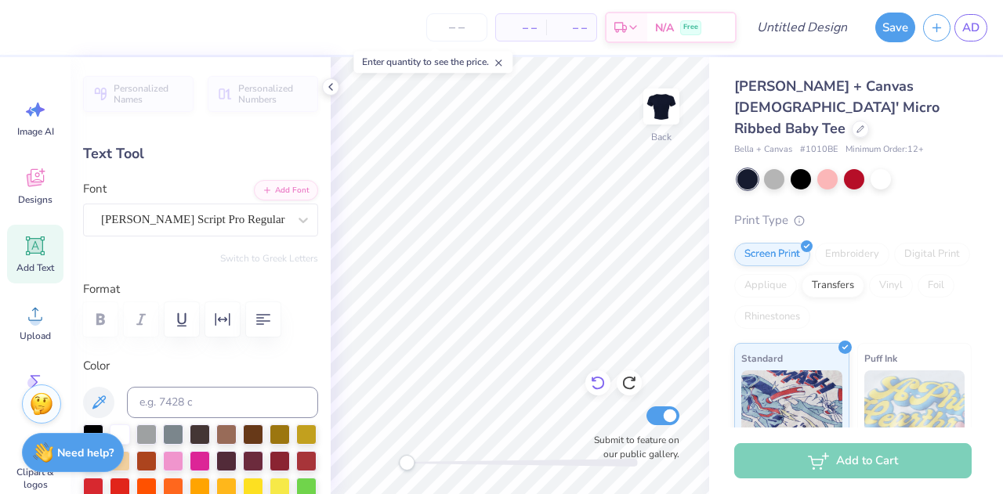
type textarea "A"
type input "5.51"
type input "0.79"
type input "3.92"
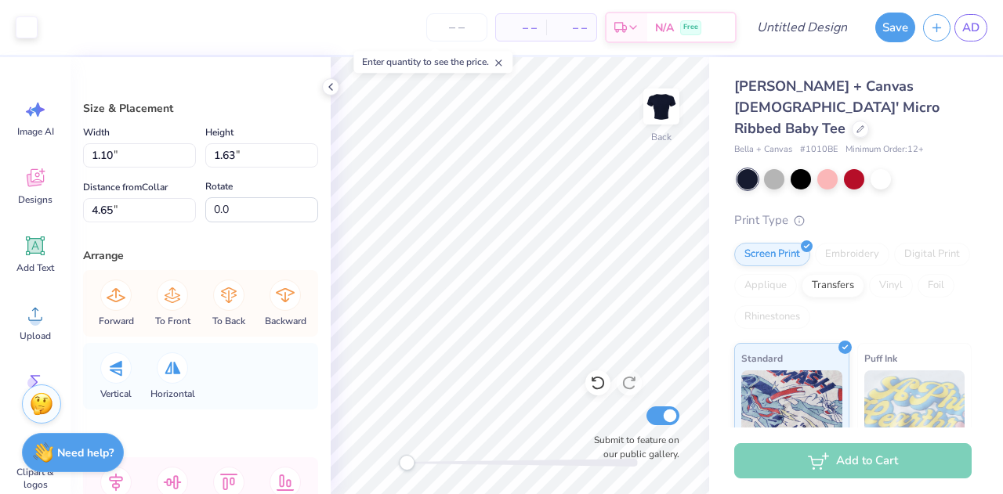
type input "0.95"
type input "1.41"
type input "4.83"
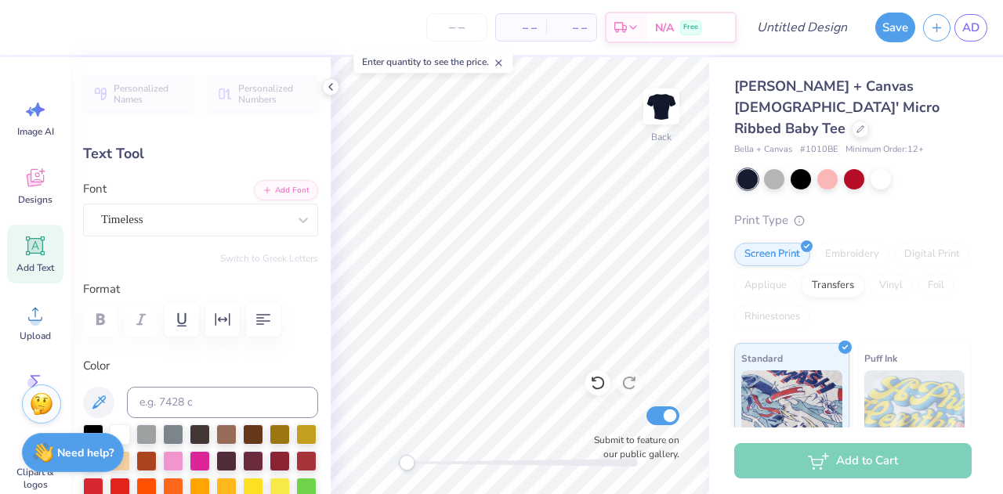
type textarea "C"
type textarea "J'ADORE PC '26"
type input "3.05"
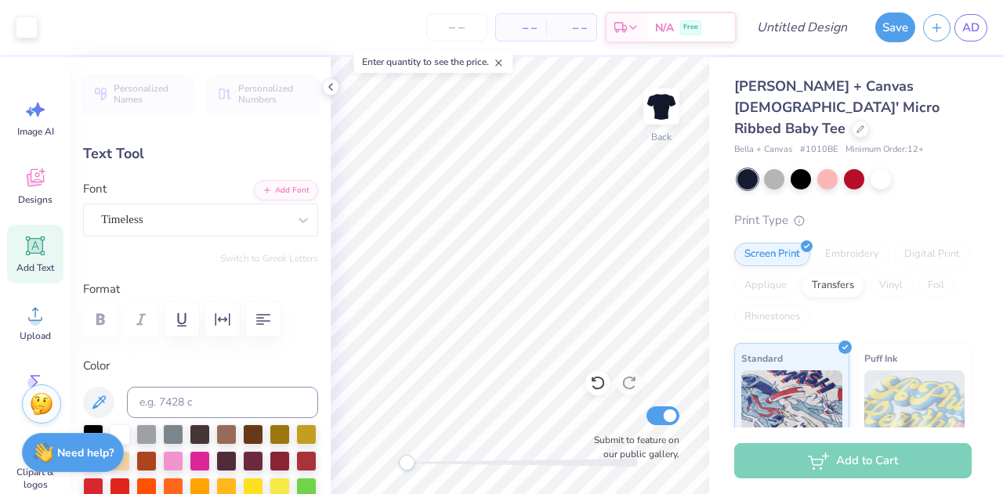
type input "0.31"
type input "7.38"
